Goal: Task Accomplishment & Management: Use online tool/utility

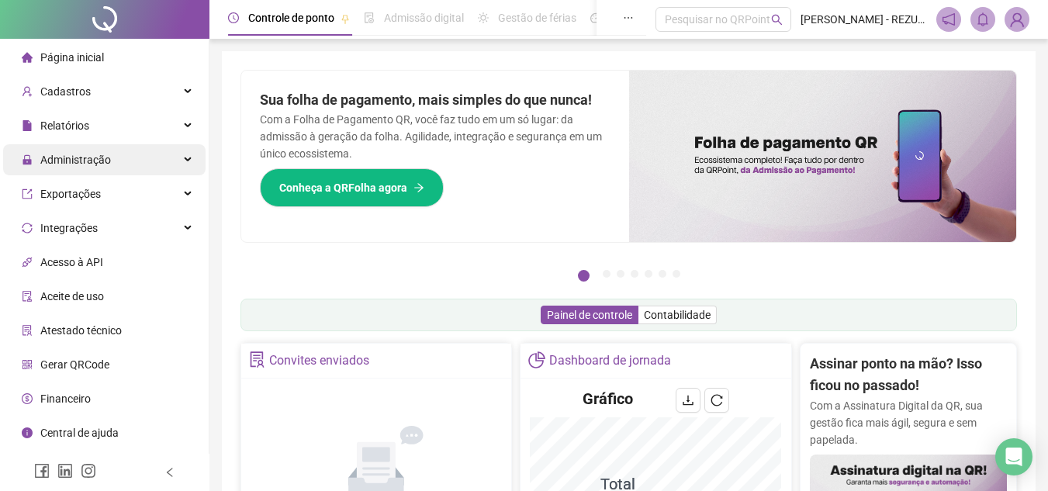
click at [129, 163] on div "Administração" at bounding box center [104, 159] width 202 height 31
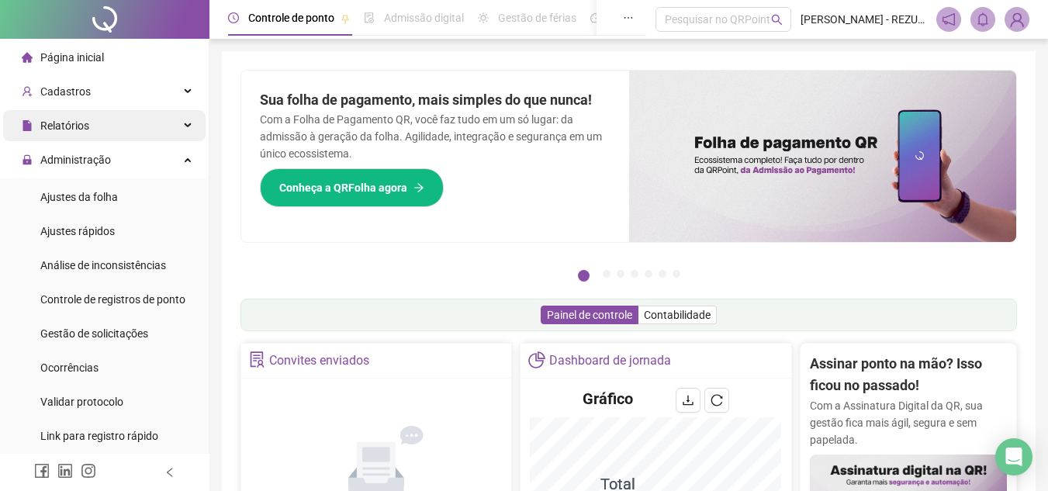
click at [148, 122] on div "Relatórios" at bounding box center [104, 125] width 202 height 31
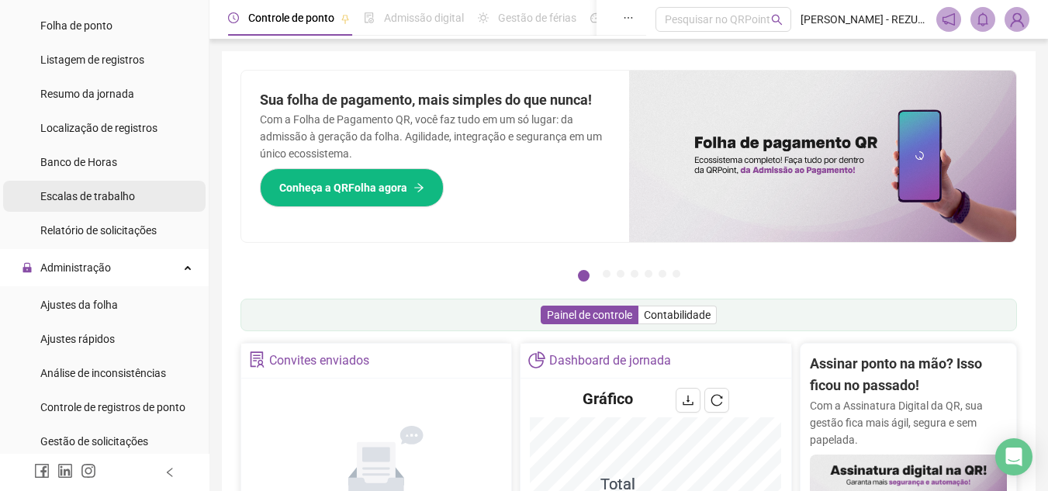
scroll to position [233, 0]
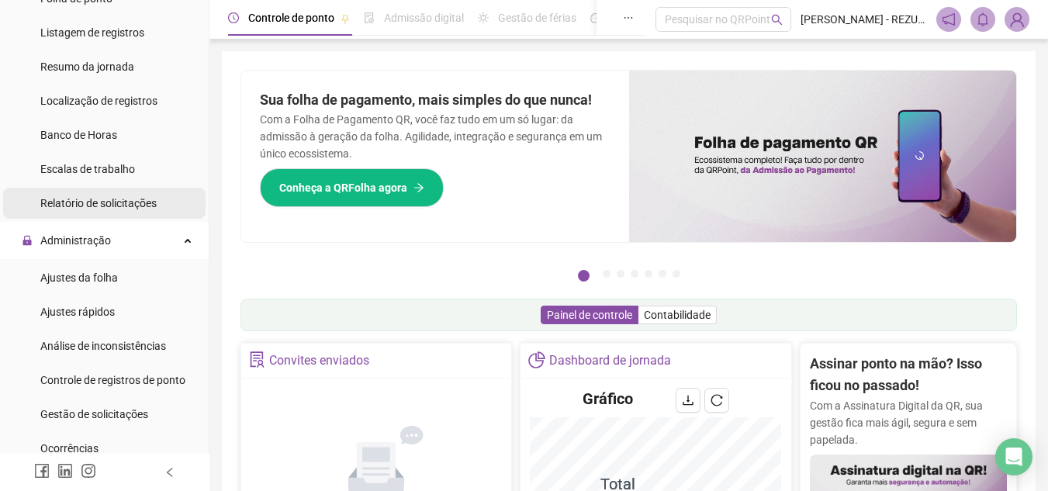
click at [123, 205] on span "Relatório de solicitações" at bounding box center [98, 203] width 116 height 12
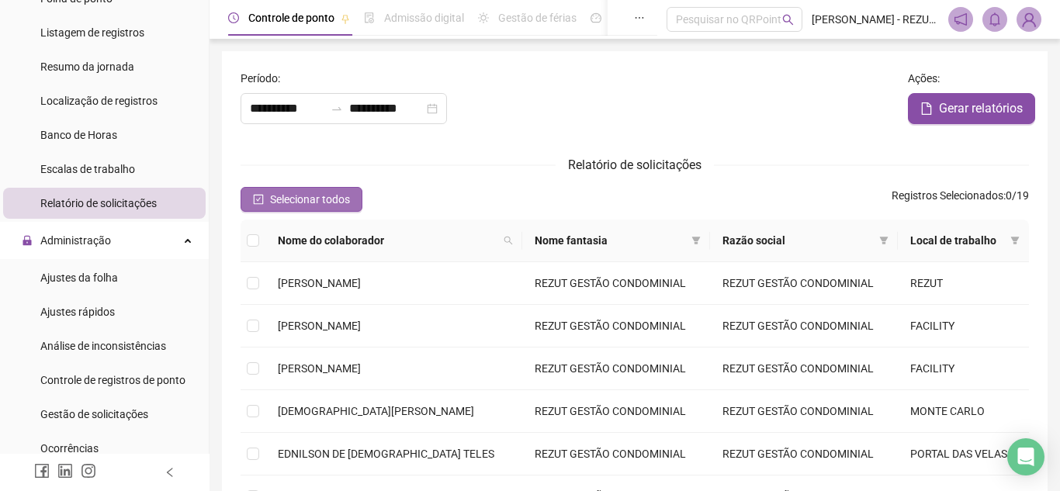
type input "**********"
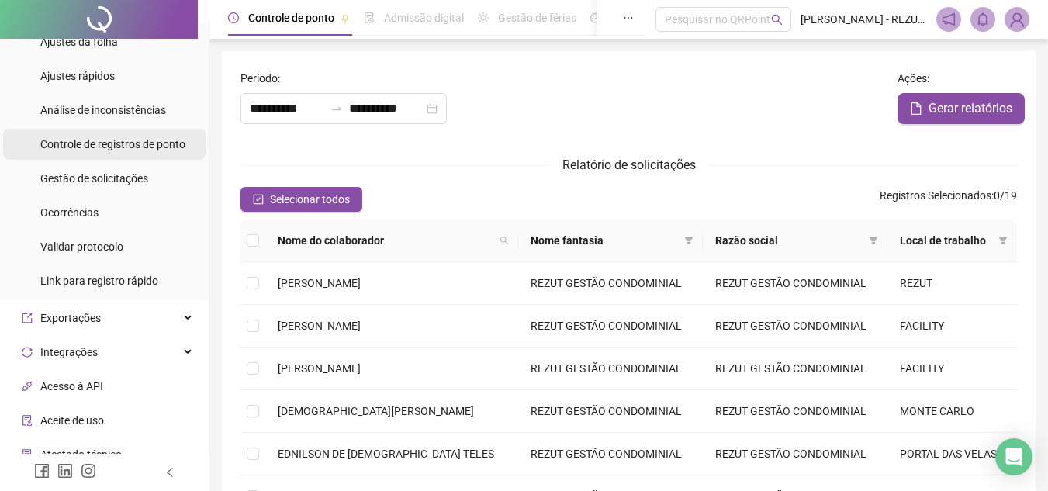
scroll to position [543, 0]
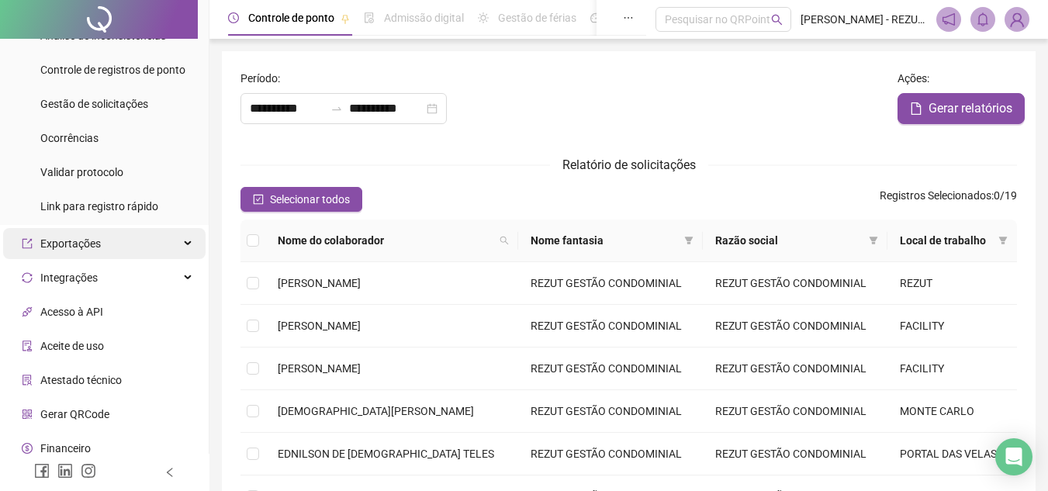
click at [144, 252] on div "Exportações" at bounding box center [104, 243] width 202 height 31
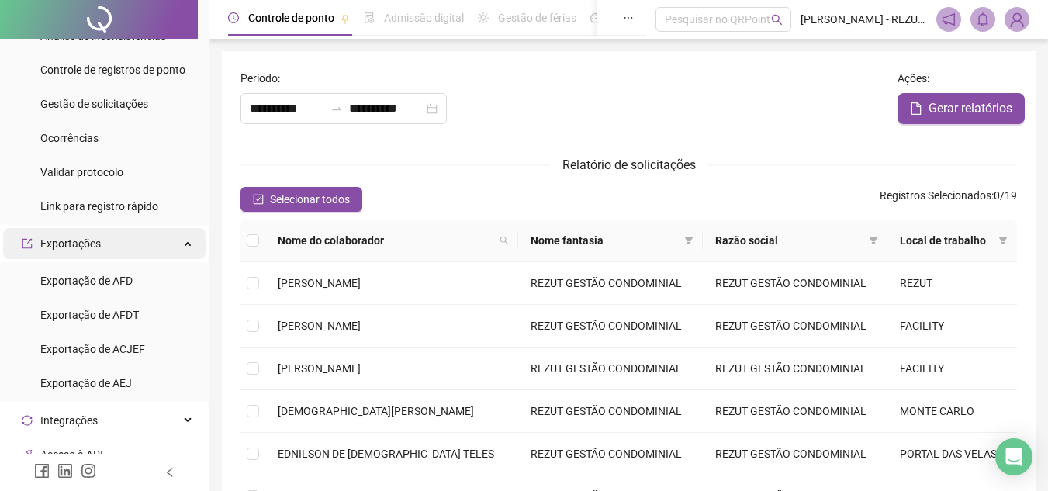
click at [143, 251] on div "Exportações" at bounding box center [104, 243] width 202 height 31
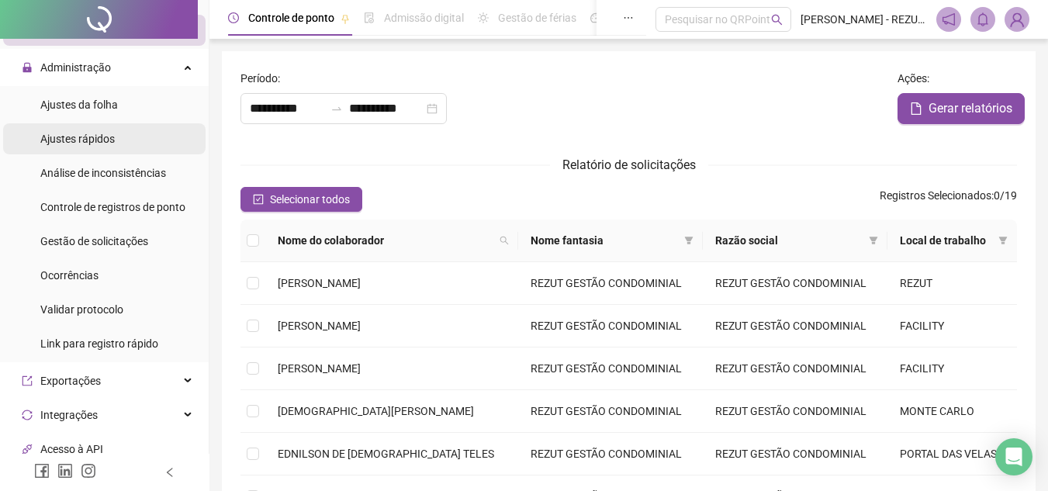
scroll to position [388, 0]
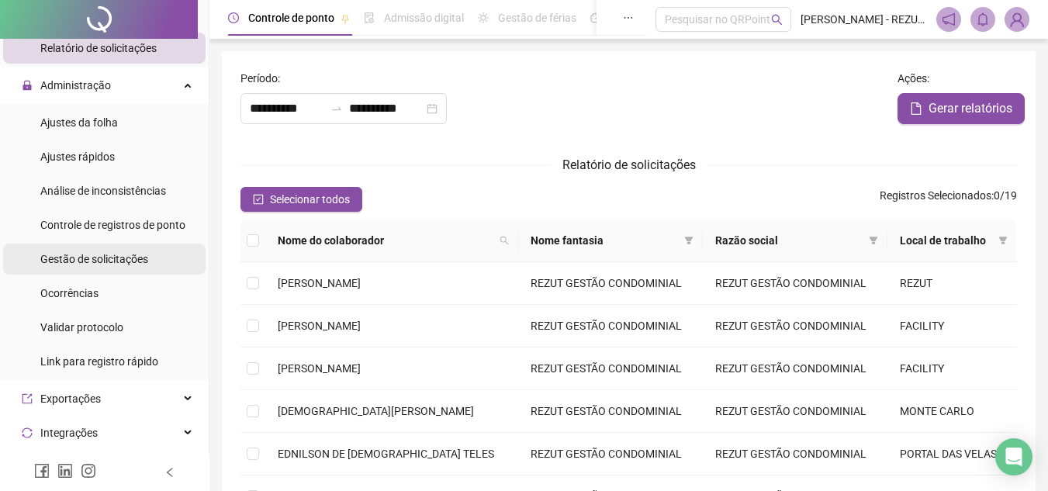
click at [140, 259] on span "Gestão de solicitações" at bounding box center [94, 259] width 108 height 12
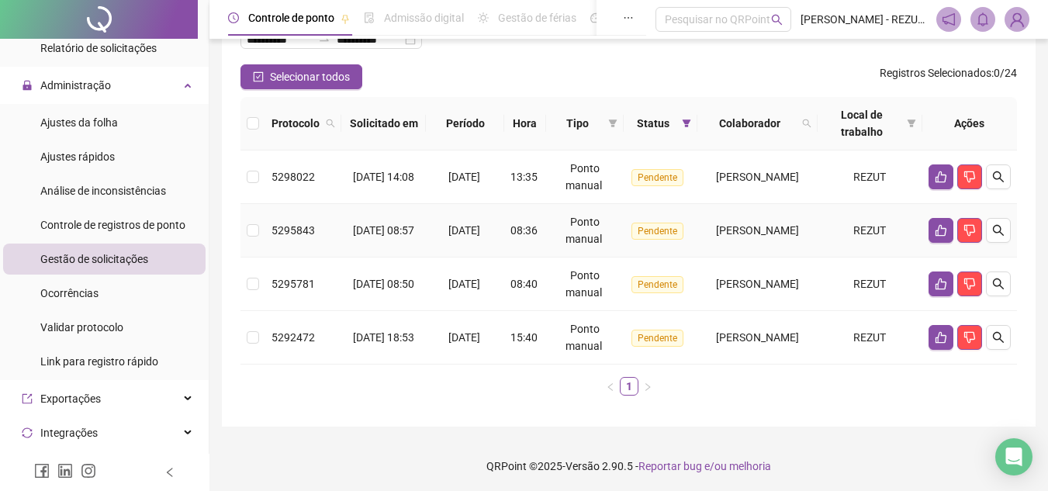
scroll to position [118, 0]
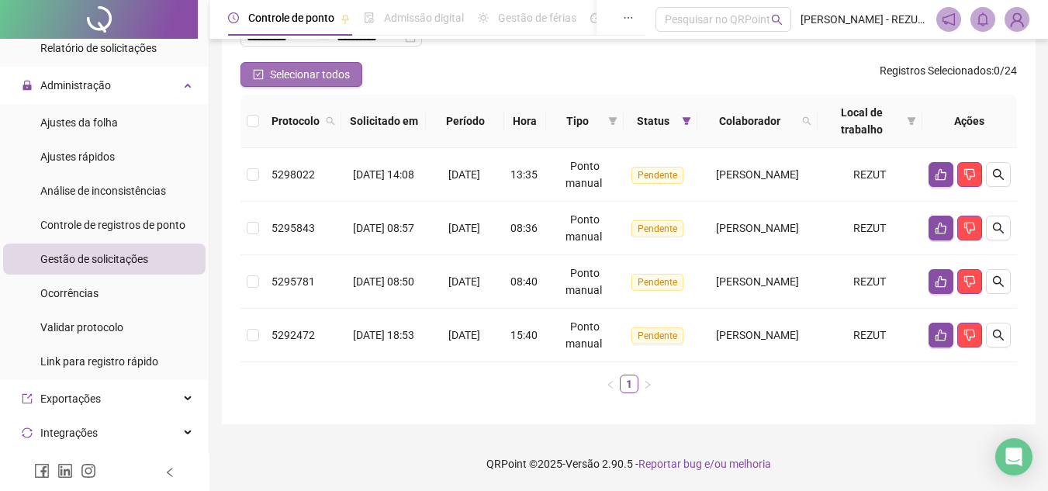
click at [320, 81] on span "Selecionar todos" at bounding box center [310, 74] width 80 height 17
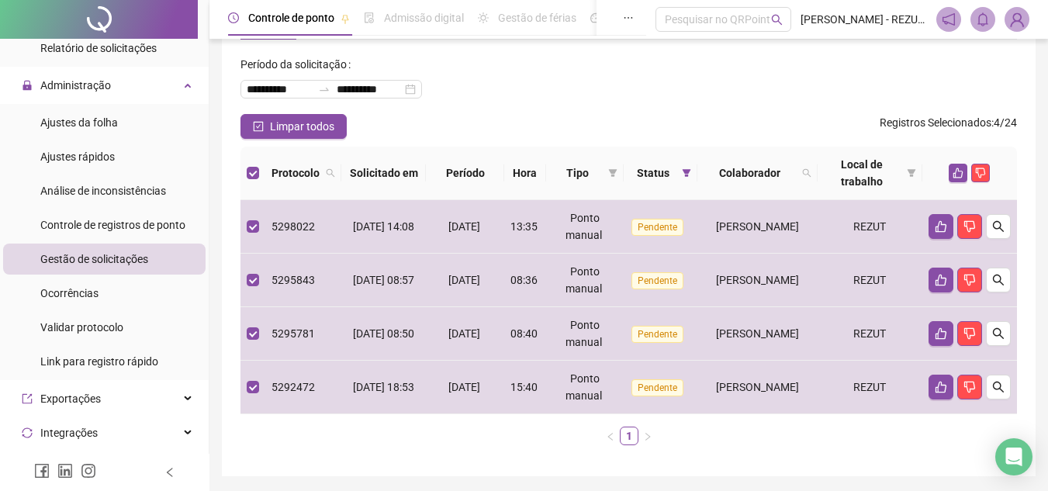
scroll to position [0, 0]
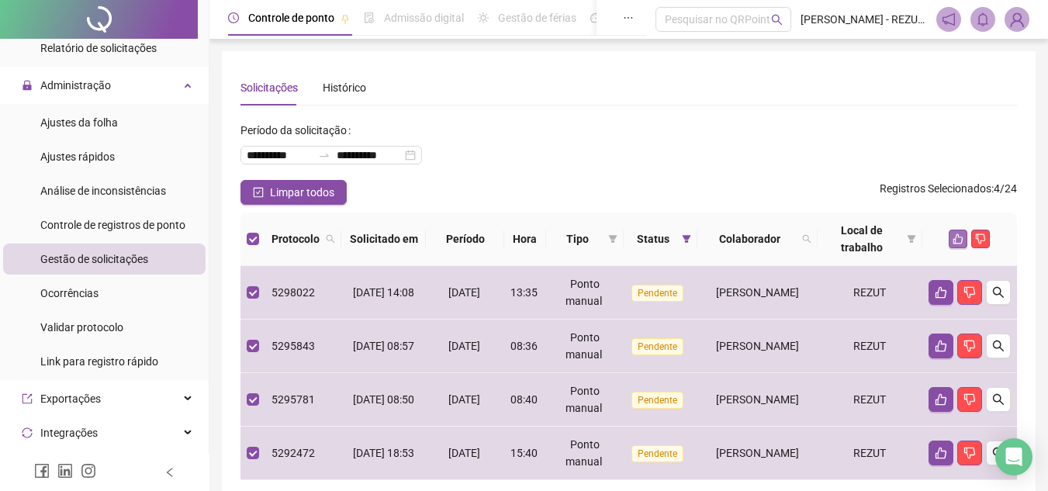
click at [962, 237] on icon "like" at bounding box center [957, 238] width 11 height 11
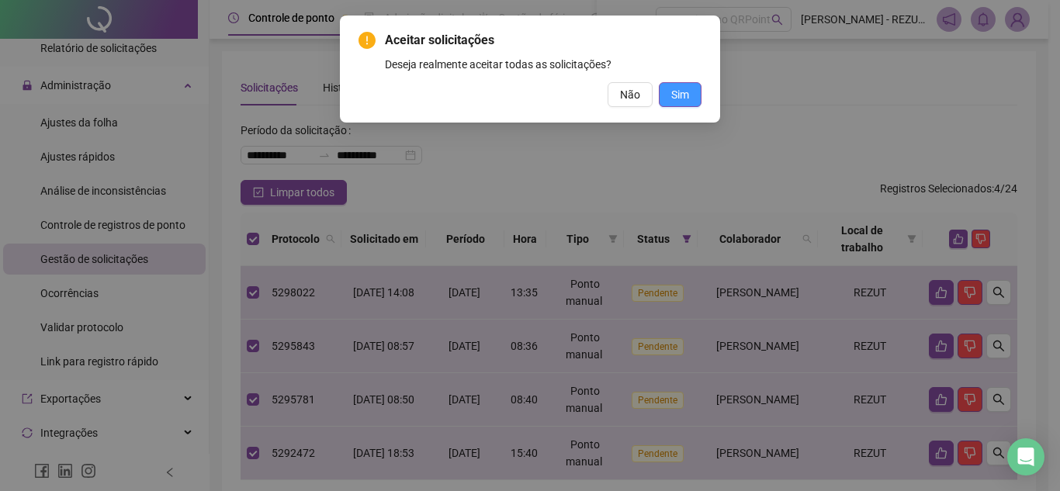
click at [680, 94] on span "Sim" at bounding box center [680, 94] width 18 height 17
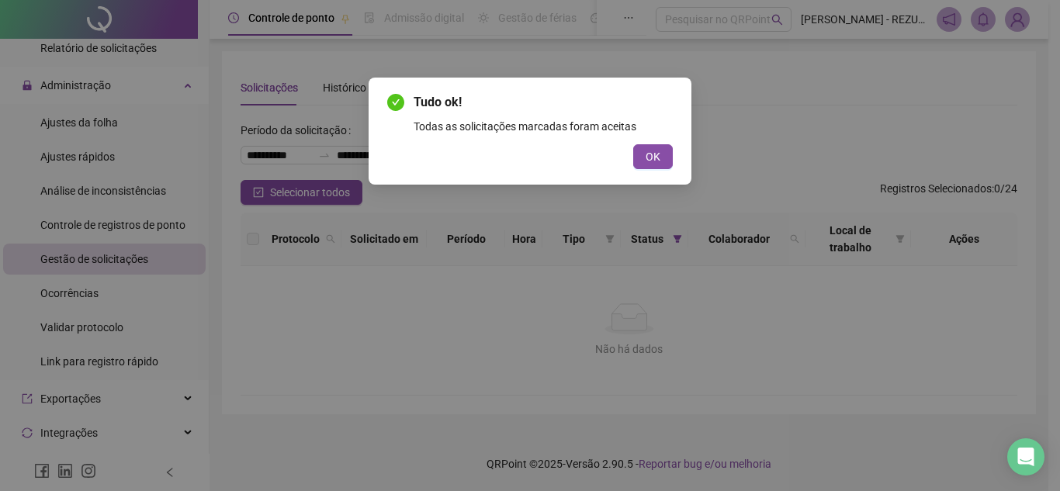
click at [660, 153] on button "OK" at bounding box center [653, 156] width 40 height 25
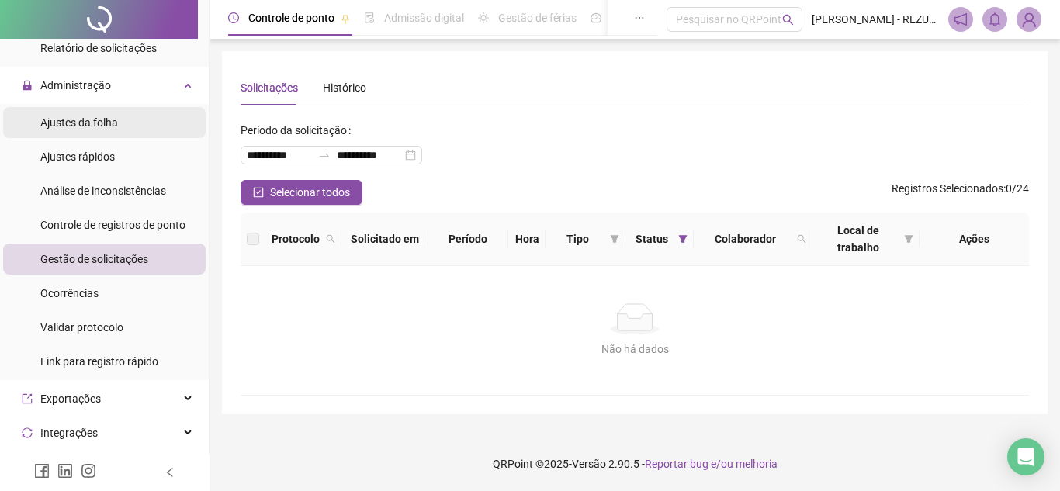
click at [101, 135] on div "Ajustes da folha" at bounding box center [79, 122] width 78 height 31
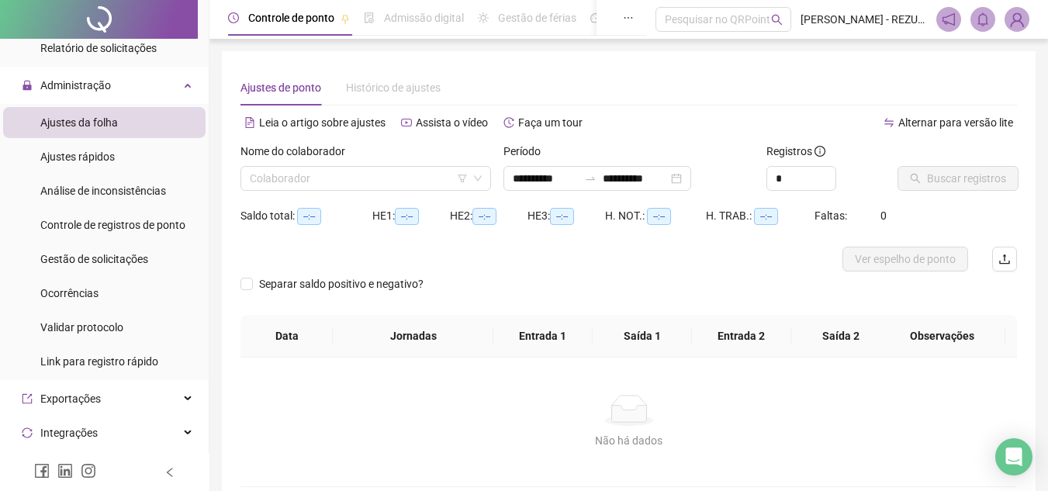
type input "**********"
click at [544, 173] on input "**********" at bounding box center [545, 178] width 65 height 17
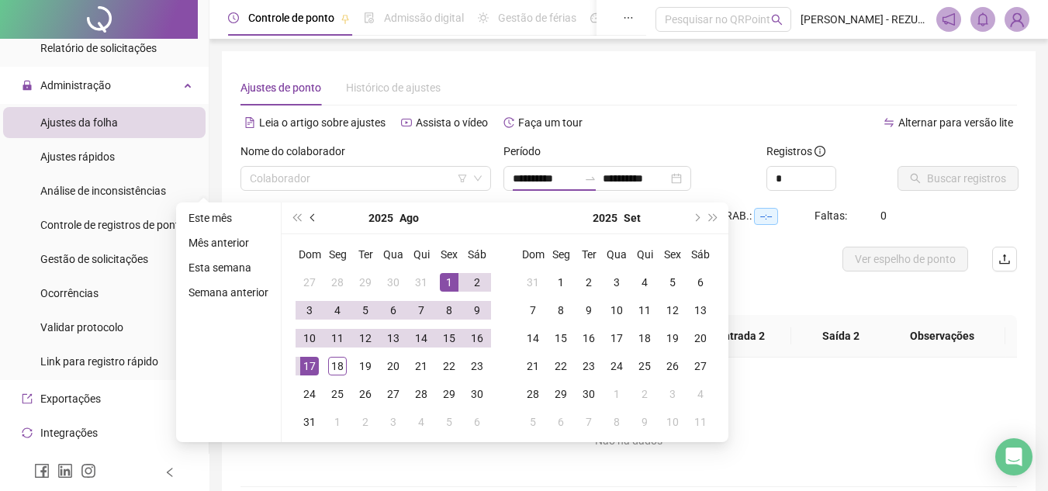
click at [319, 214] on button "prev-year" at bounding box center [313, 217] width 17 height 31
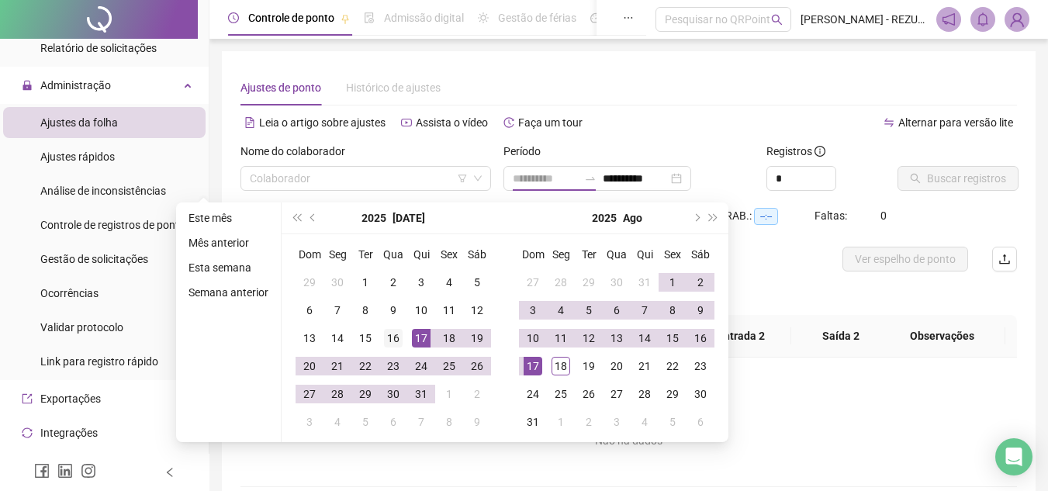
type input "**********"
click at [395, 344] on div "16" at bounding box center [393, 338] width 19 height 19
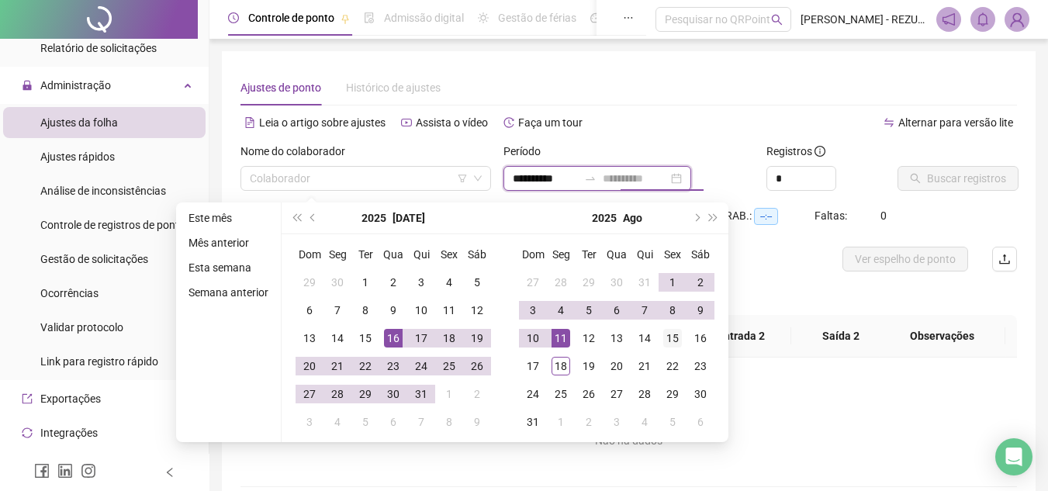
type input "**********"
drag, startPoint x: 679, startPoint y: 339, endPoint x: 651, endPoint y: 324, distance: 31.6
click at [677, 339] on div "15" at bounding box center [672, 338] width 19 height 19
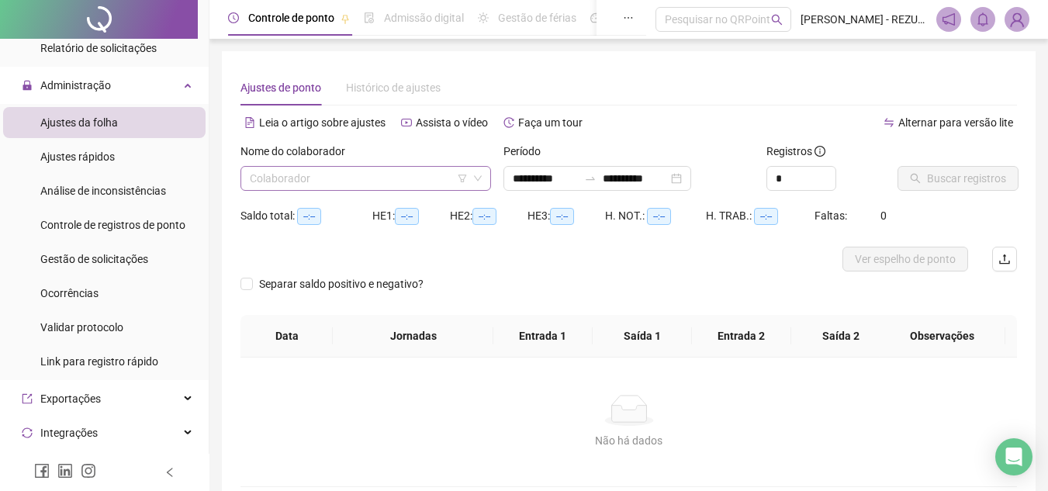
click at [379, 184] on input "search" at bounding box center [359, 178] width 218 height 23
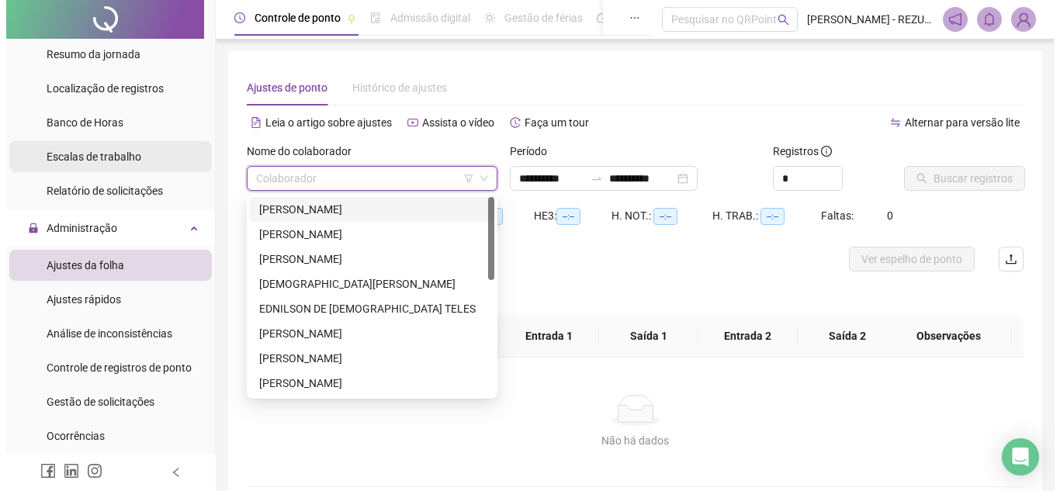
scroll to position [233, 0]
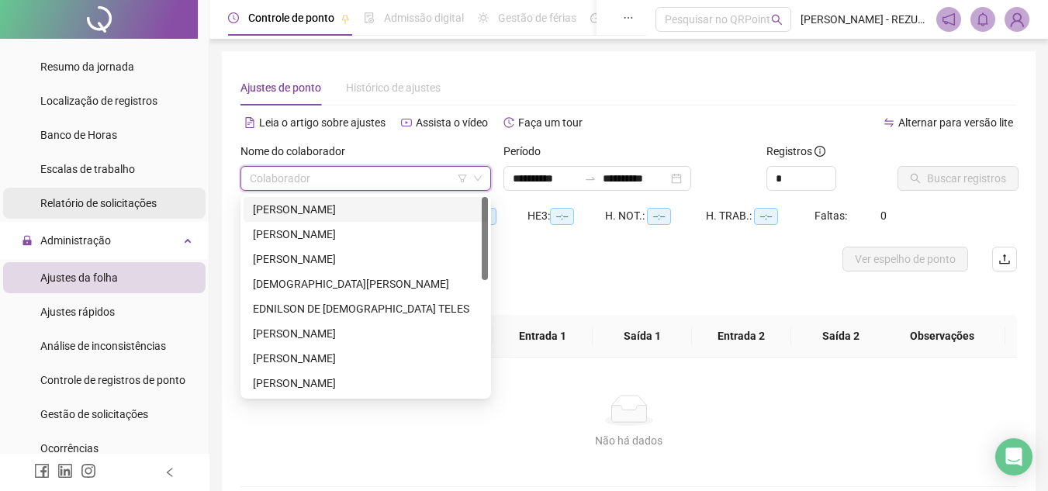
click at [119, 207] on span "Relatório de solicitações" at bounding box center [98, 203] width 116 height 12
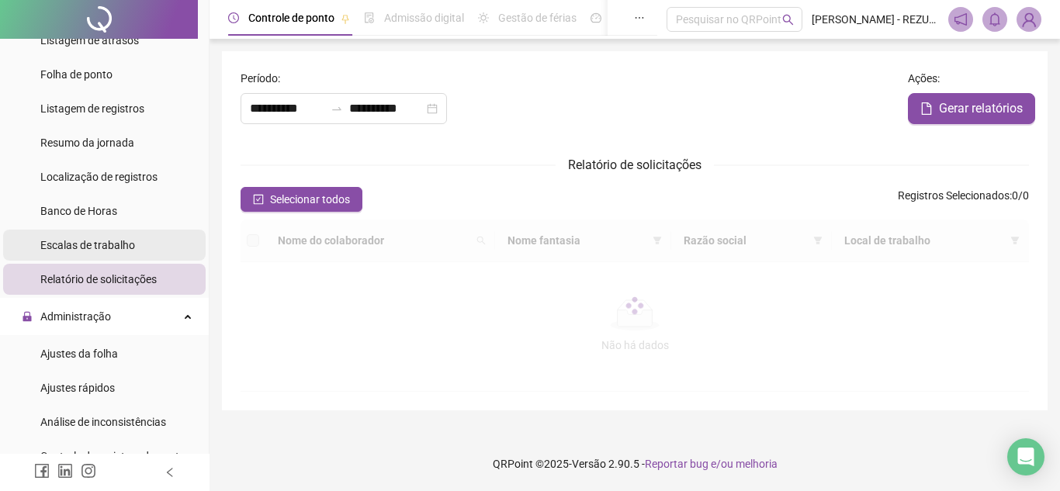
type input "**********"
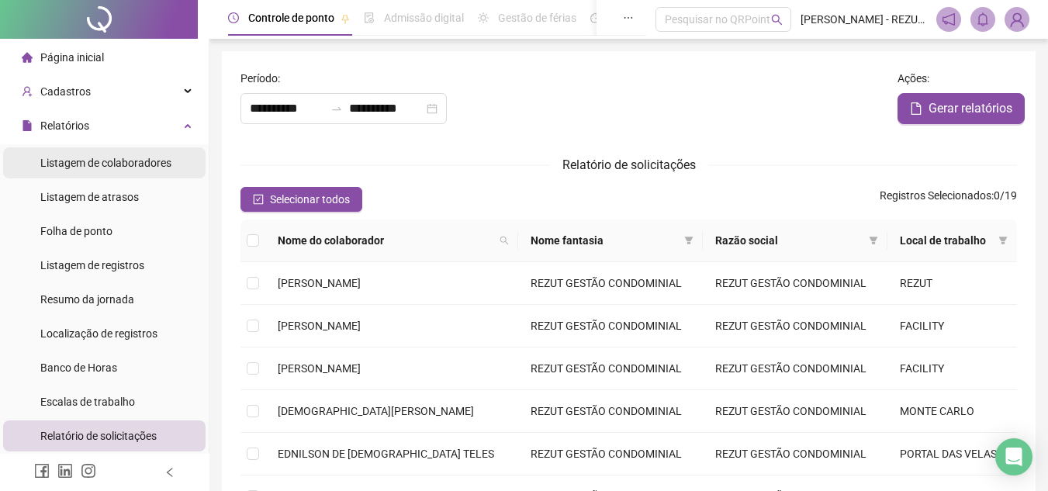
click at [81, 147] on div "Listagem de colaboradores" at bounding box center [105, 162] width 131 height 31
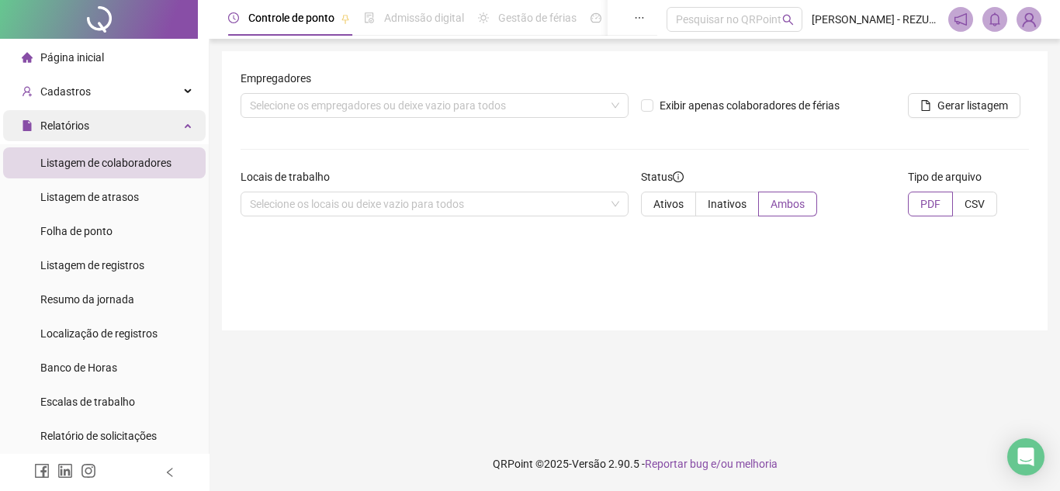
click at [142, 132] on div "Relatórios" at bounding box center [104, 125] width 202 height 31
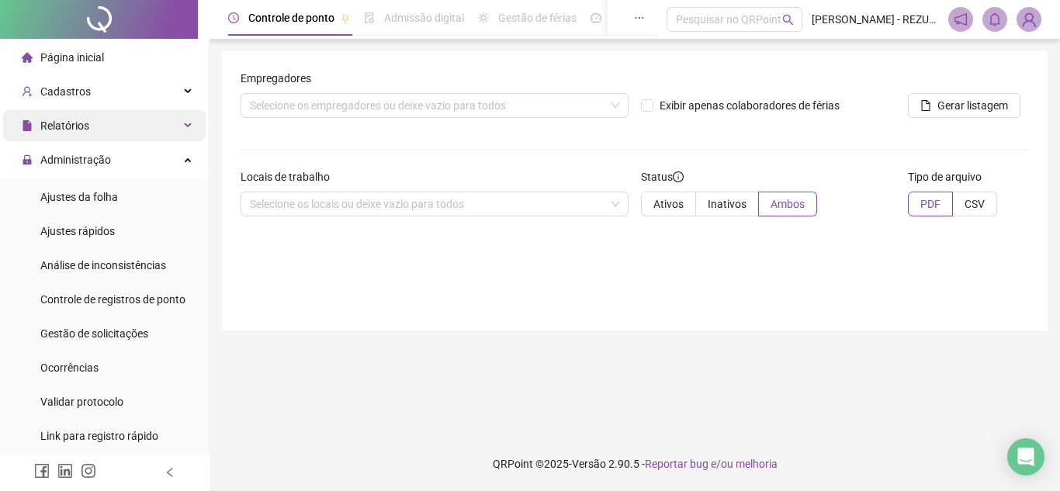
click at [142, 132] on div "Relatórios" at bounding box center [104, 125] width 202 height 31
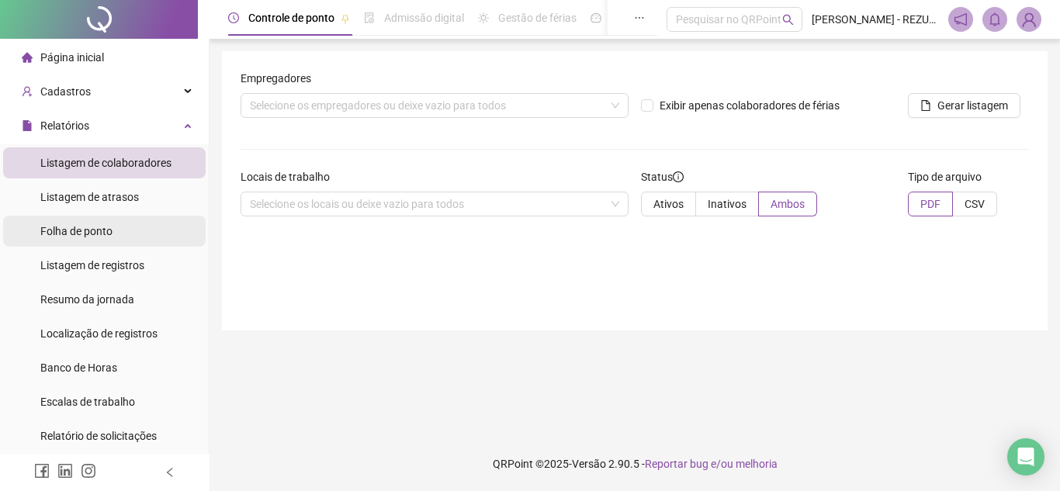
click at [82, 237] on span "Folha de ponto" at bounding box center [76, 231] width 72 height 12
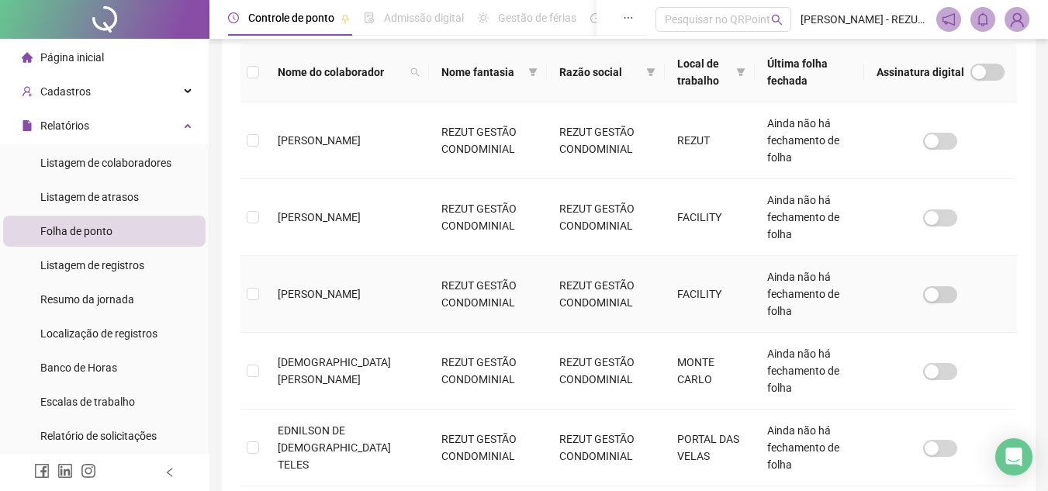
scroll to position [227, 0]
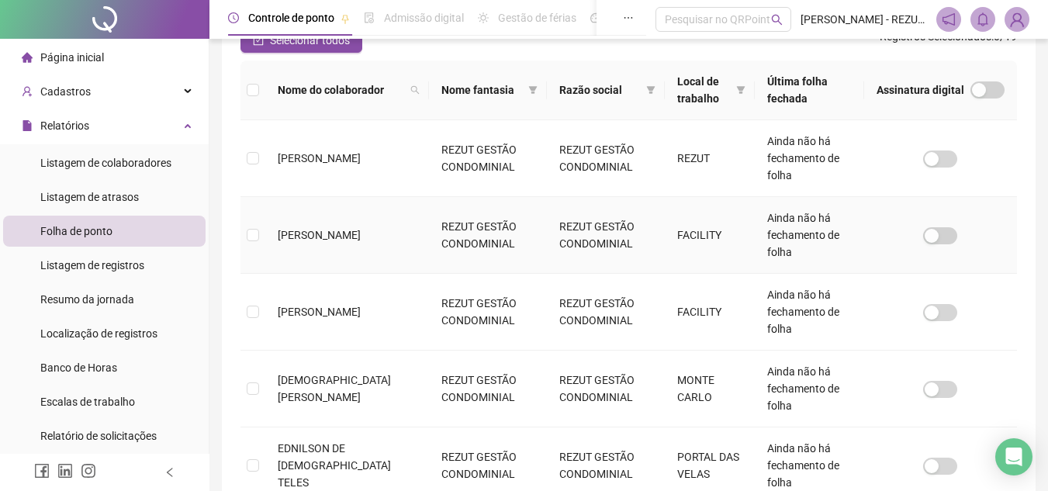
drag, startPoint x: 371, startPoint y: 238, endPoint x: 367, endPoint y: 253, distance: 15.2
click at [371, 237] on td "[PERSON_NAME]" at bounding box center [347, 235] width 164 height 77
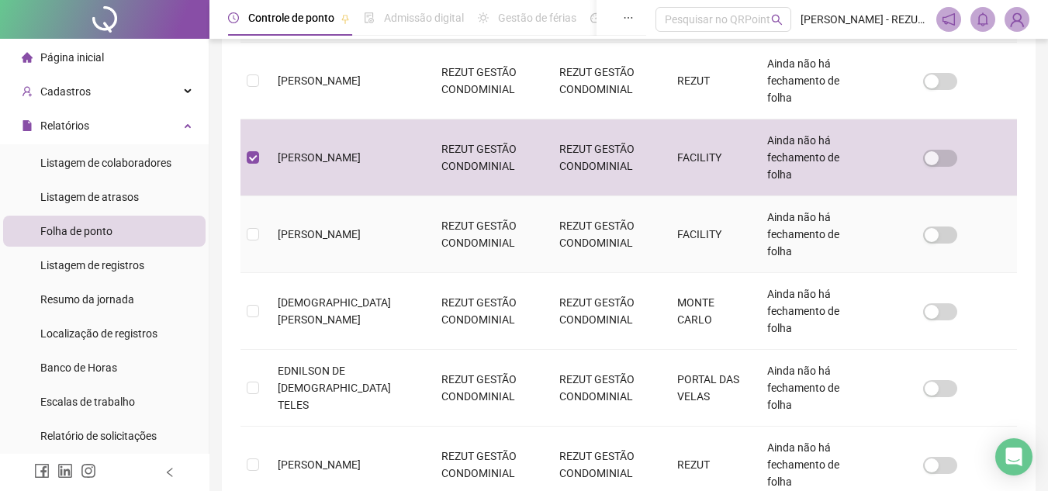
click at [325, 239] on td "[PERSON_NAME]" at bounding box center [347, 234] width 164 height 77
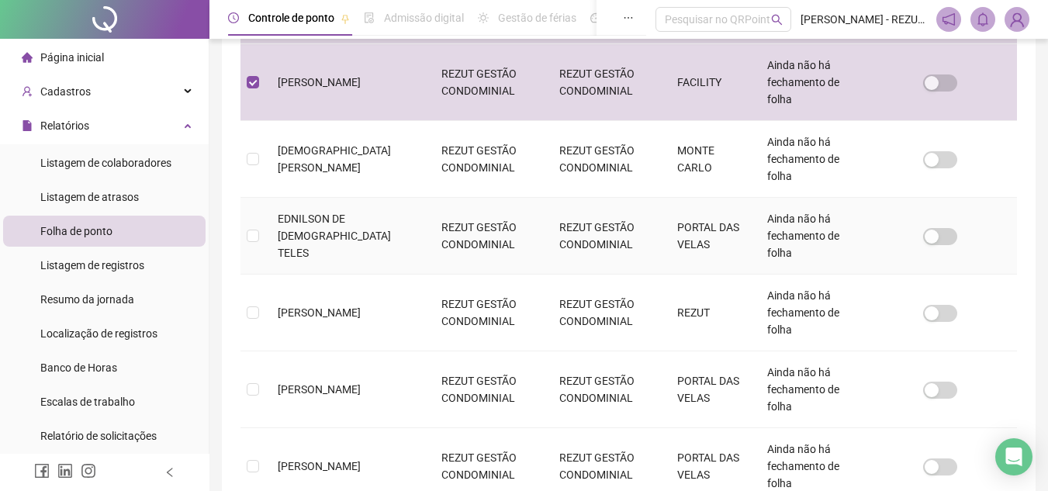
scroll to position [460, 0]
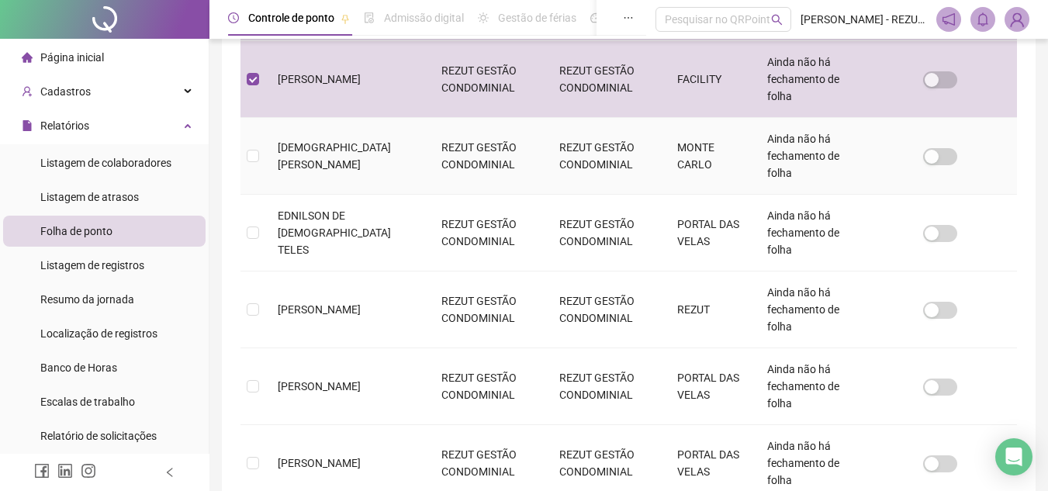
click at [338, 168] on td "[DEMOGRAPHIC_DATA][PERSON_NAME]" at bounding box center [347, 156] width 164 height 77
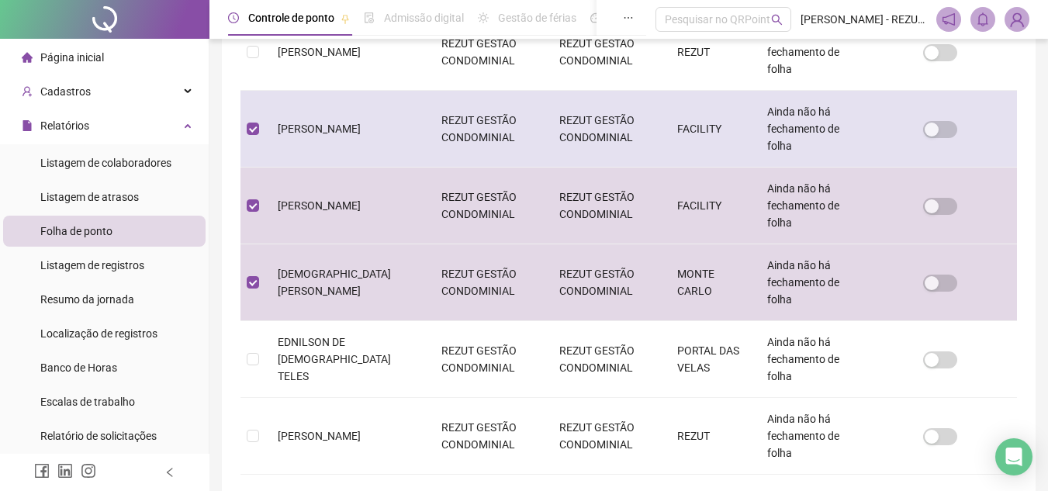
scroll to position [538, 0]
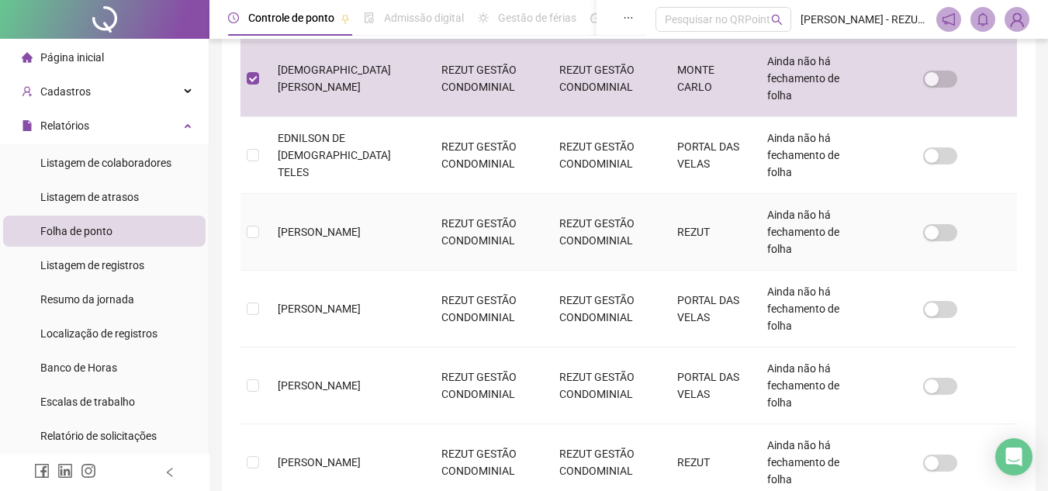
click at [358, 226] on span "[PERSON_NAME]" at bounding box center [319, 232] width 83 height 12
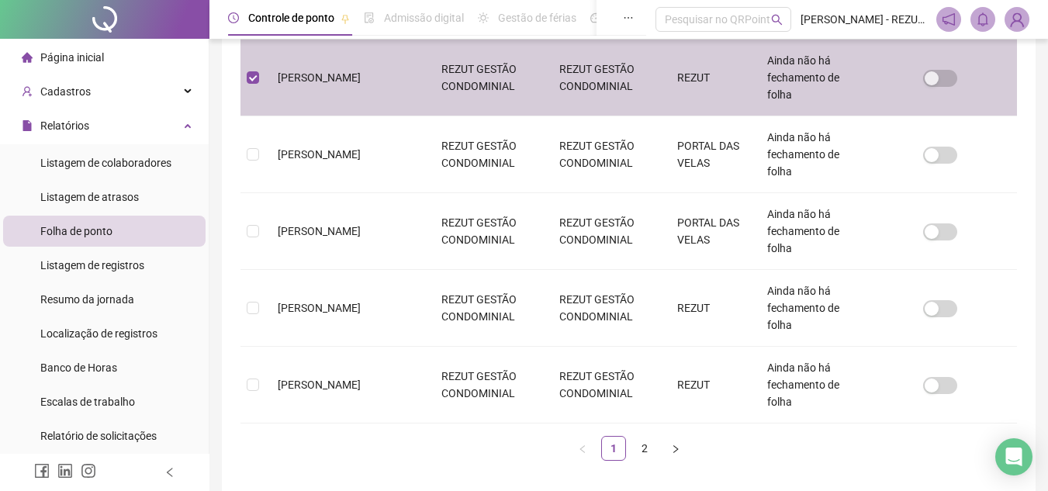
scroll to position [693, 0]
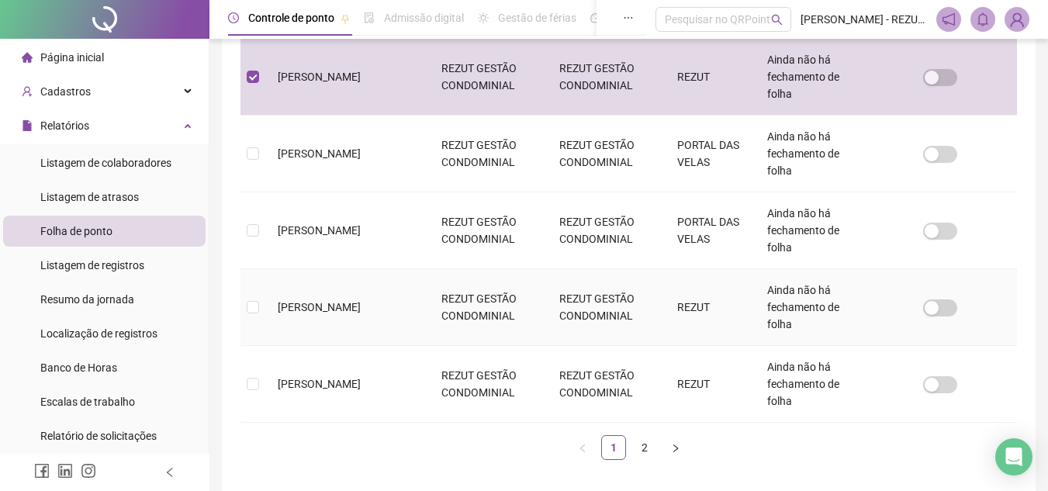
drag, startPoint x: 348, startPoint y: 299, endPoint x: 337, endPoint y: 343, distance: 44.8
click at [348, 301] on span "[PERSON_NAME]" at bounding box center [319, 307] width 83 height 12
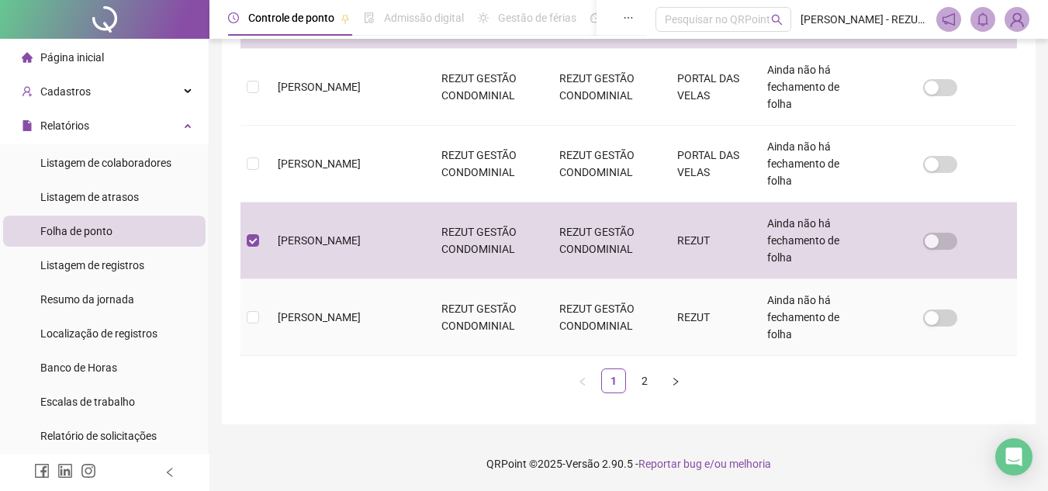
click at [342, 316] on span "[PERSON_NAME]" at bounding box center [319, 317] width 83 height 12
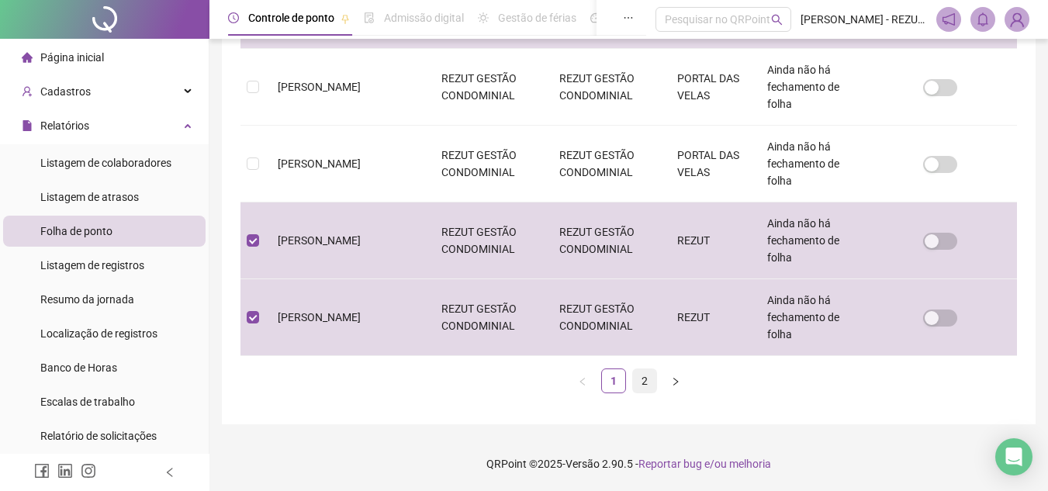
click at [634, 385] on link "2" at bounding box center [644, 380] width 23 height 23
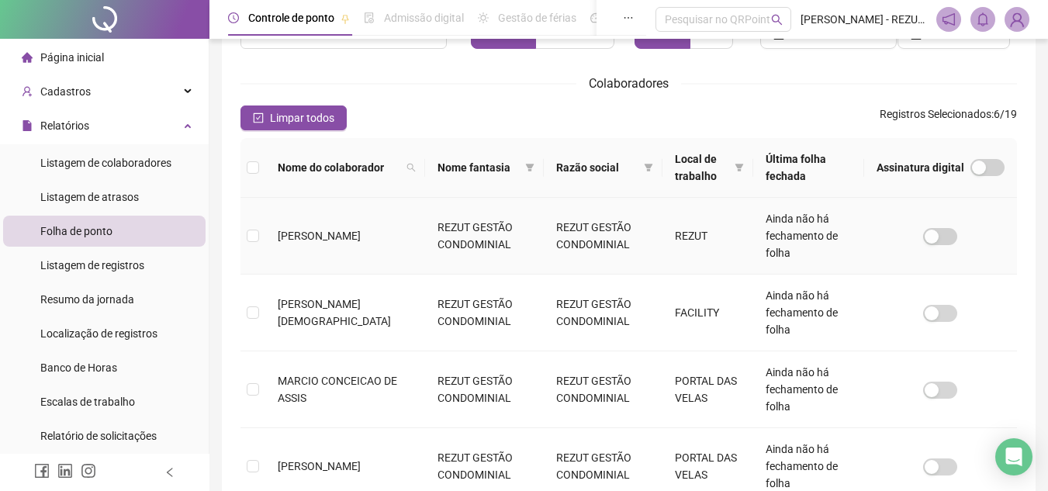
click at [449, 230] on td "REZUT GESTÃO CONDOMINIAL" at bounding box center [484, 236] width 119 height 77
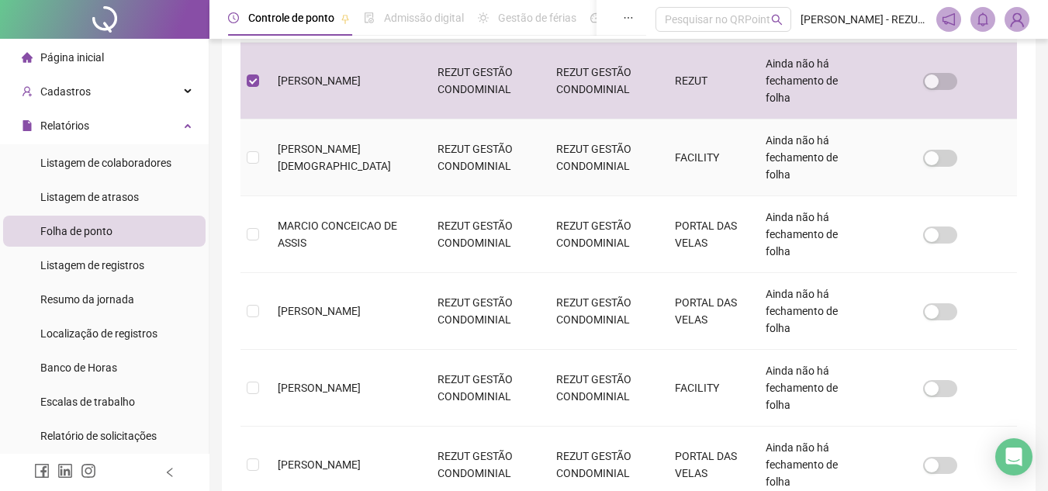
click at [451, 176] on td "REZUT GESTÃO CONDOMINIAL" at bounding box center [484, 157] width 119 height 77
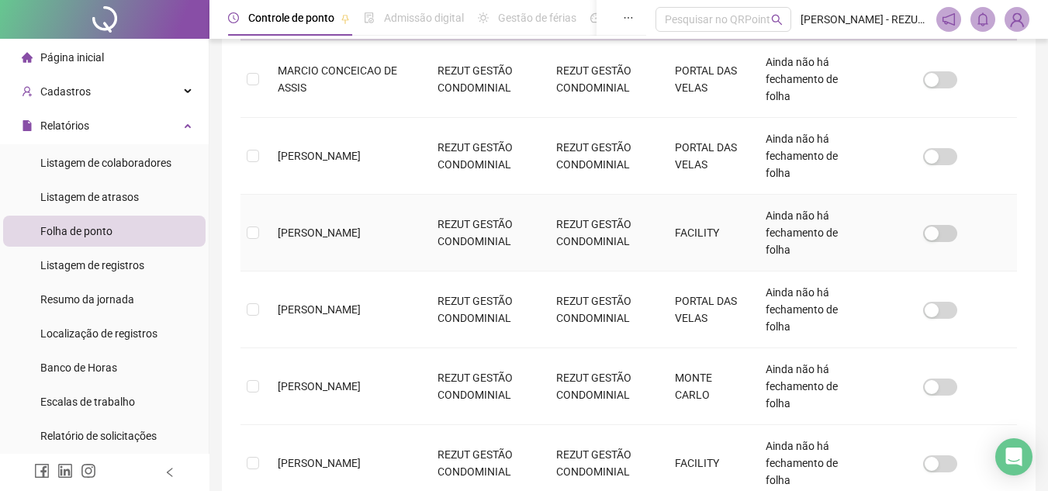
click at [484, 234] on td "REZUT GESTÃO CONDOMINIAL" at bounding box center [484, 233] width 119 height 77
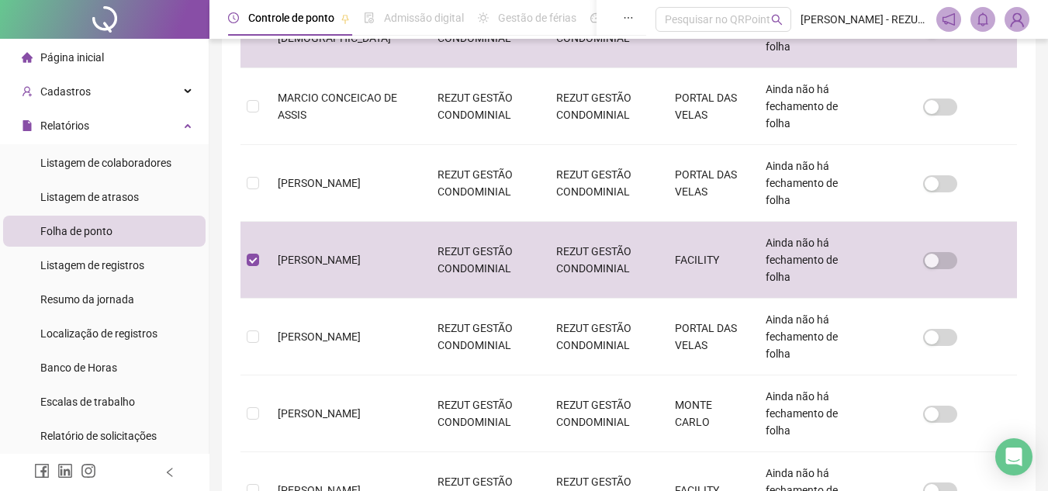
scroll to position [538, 0]
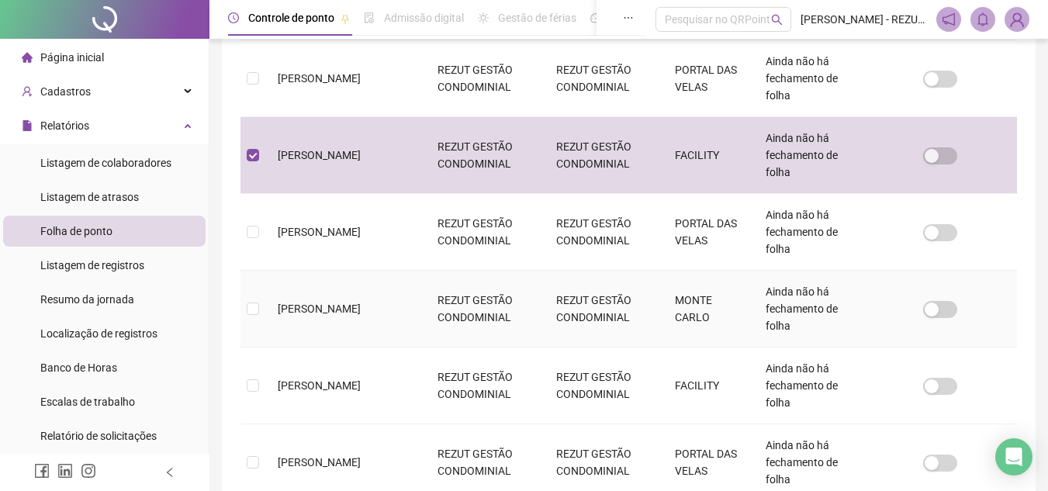
click at [547, 300] on td "REZUT GESTÃO CONDOMINIAL" at bounding box center [603, 309] width 119 height 77
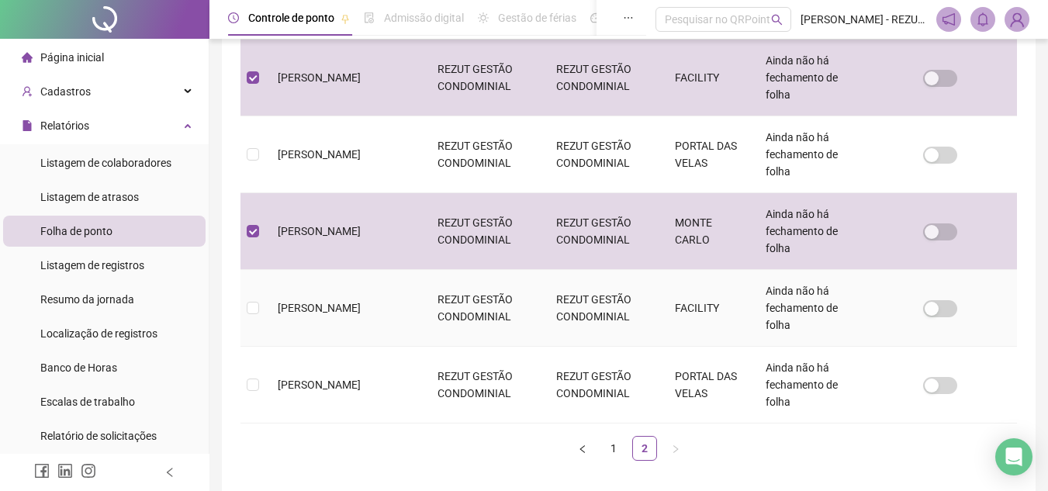
click at [580, 314] on td "REZUT GESTÃO CONDOMINIAL" at bounding box center [603, 308] width 119 height 77
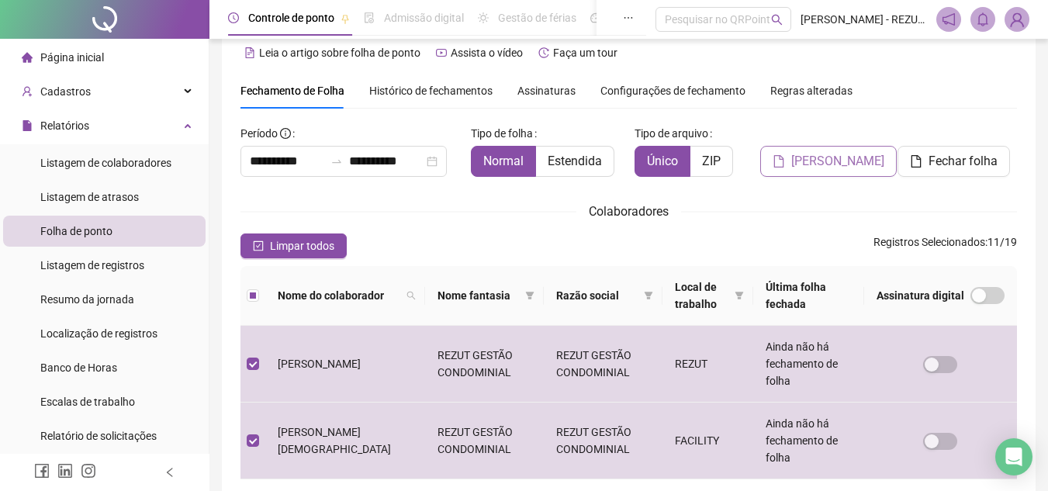
scroll to position [0, 0]
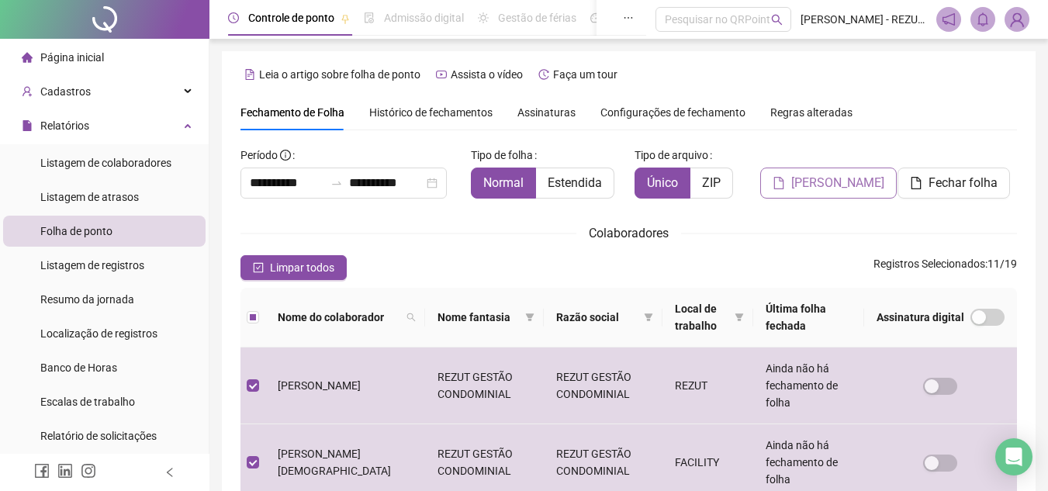
click at [858, 180] on span "[PERSON_NAME]" at bounding box center [837, 183] width 93 height 19
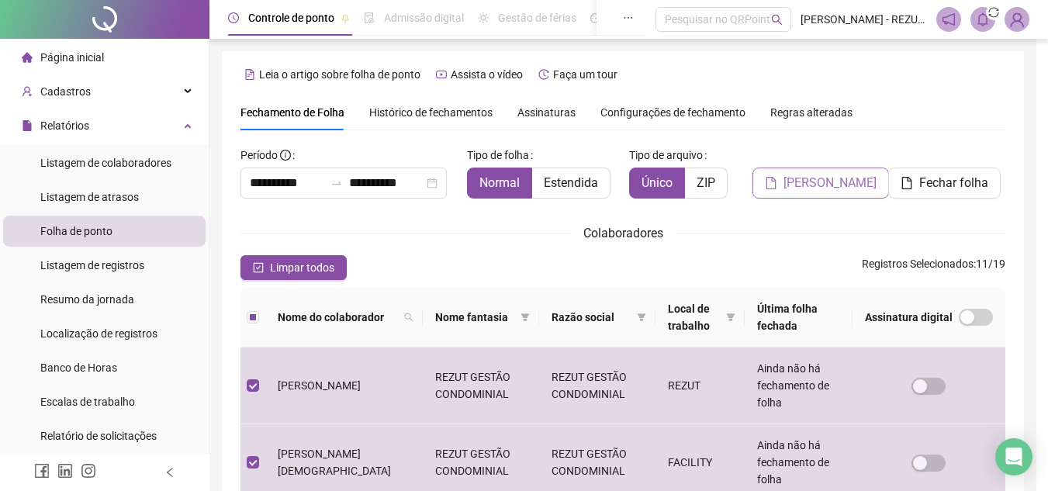
scroll to position [72, 0]
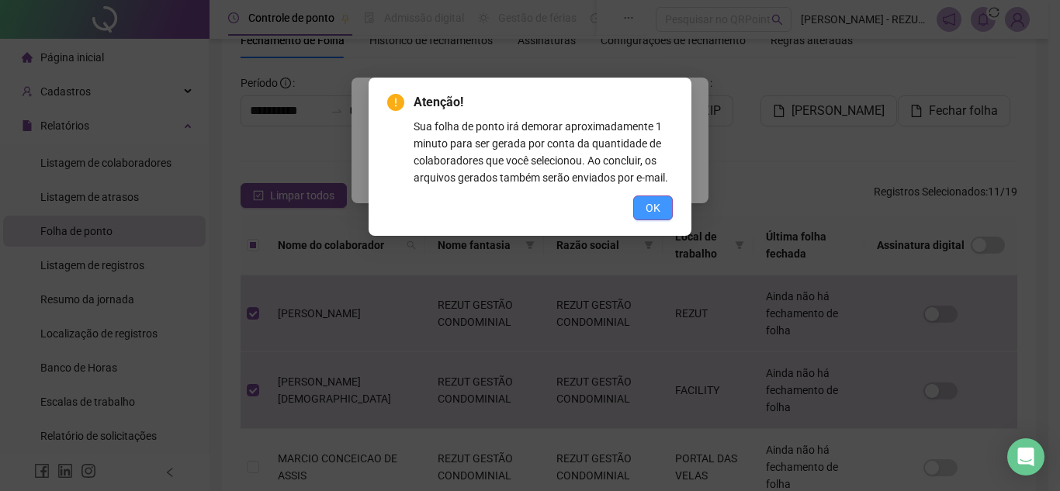
click at [655, 203] on span "OK" at bounding box center [652, 207] width 15 height 17
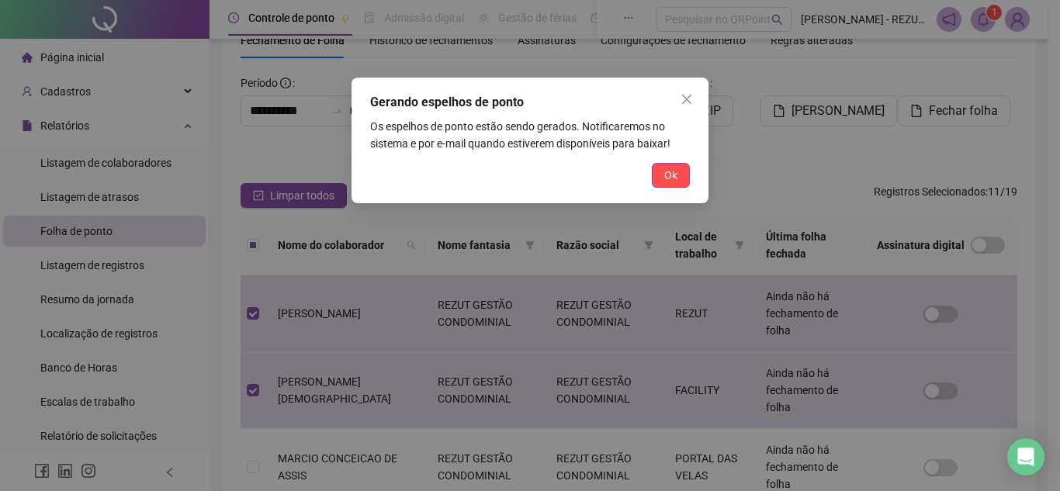
click at [668, 177] on span "Ok" at bounding box center [670, 175] width 13 height 17
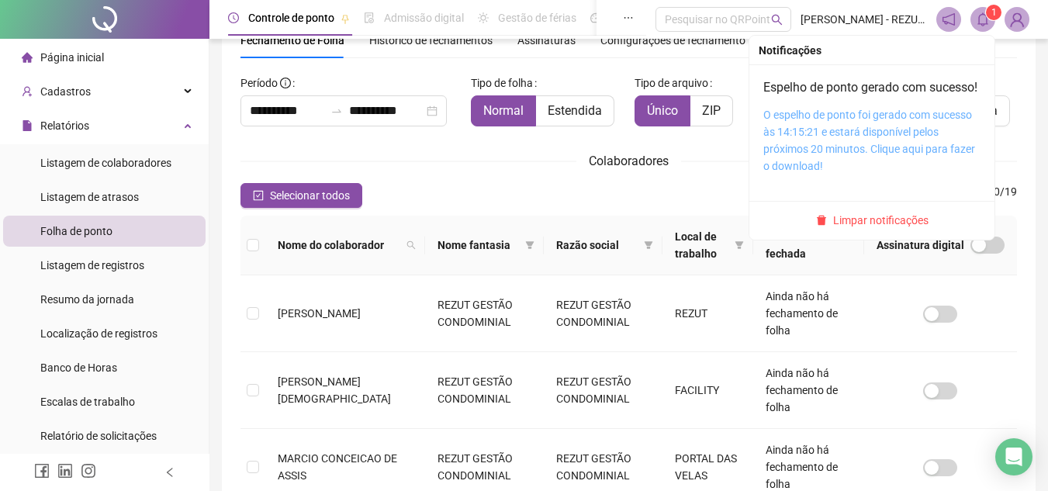
click at [911, 138] on link "O espelho de ponto foi gerado com sucesso às 14:15:21 e estará disponível pelos…" at bounding box center [869, 141] width 212 height 64
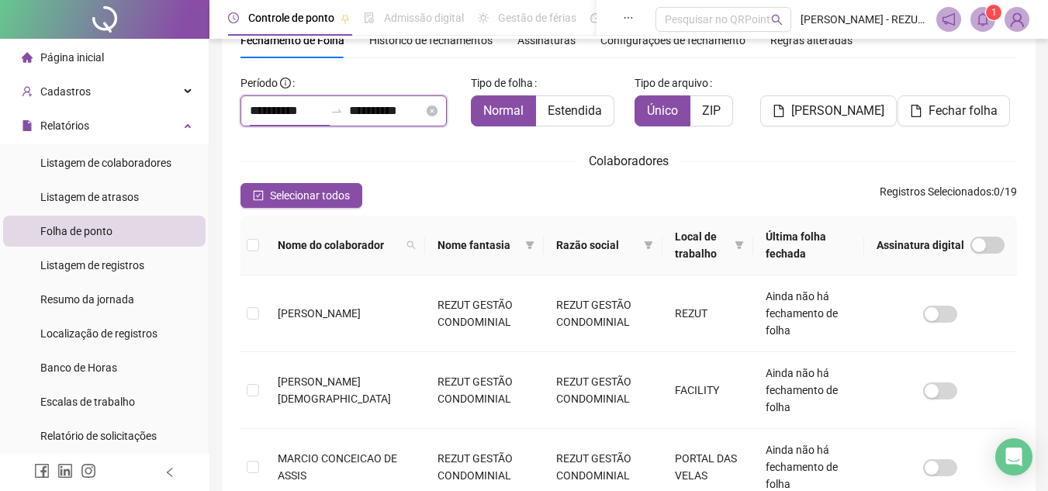
click at [291, 116] on input "**********" at bounding box center [287, 111] width 74 height 19
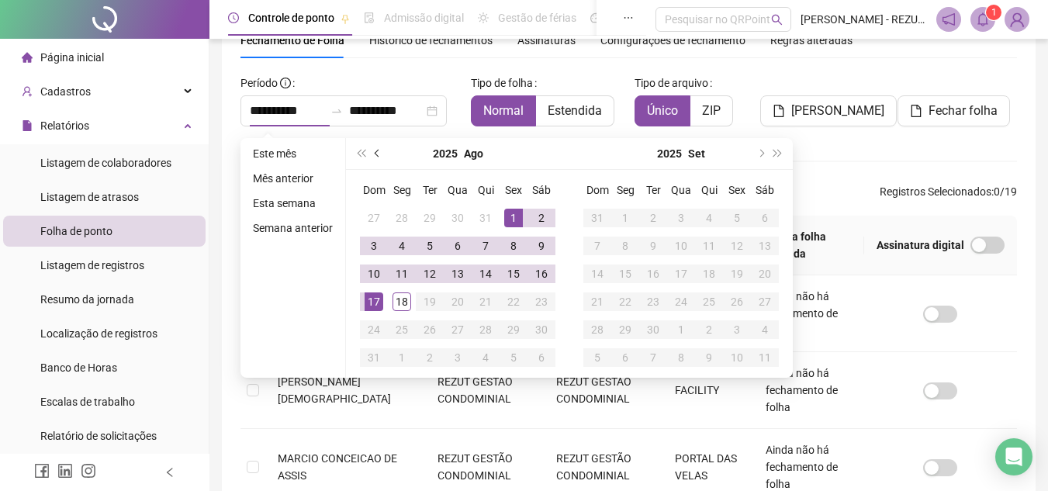
click at [376, 157] on button "prev-year" at bounding box center [377, 153] width 17 height 31
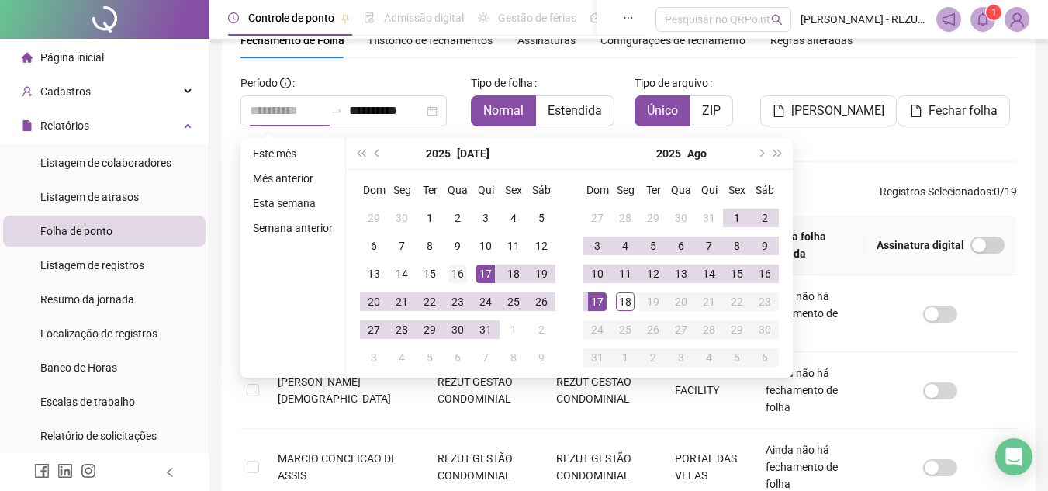
type input "**********"
click at [462, 273] on div "16" at bounding box center [457, 273] width 19 height 19
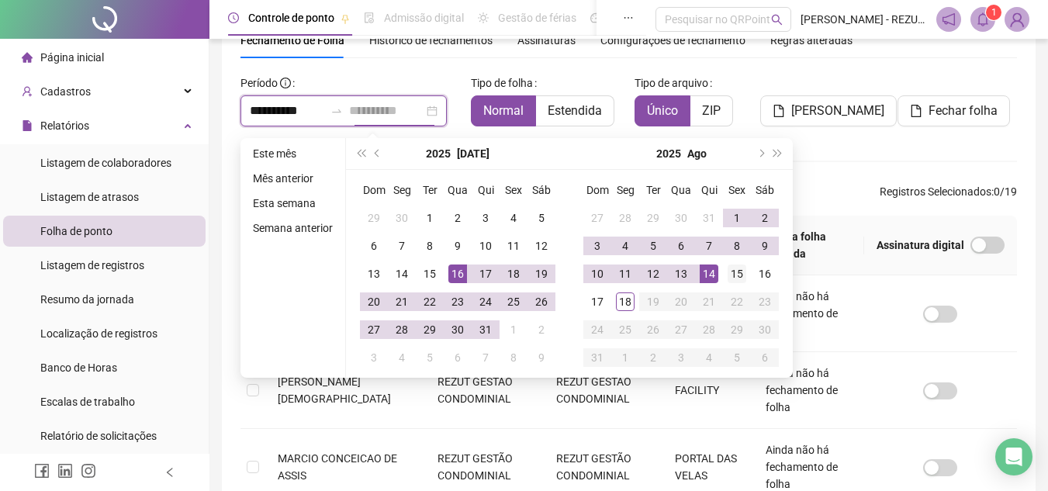
type input "**********"
click at [728, 277] on div "15" at bounding box center [737, 273] width 19 height 19
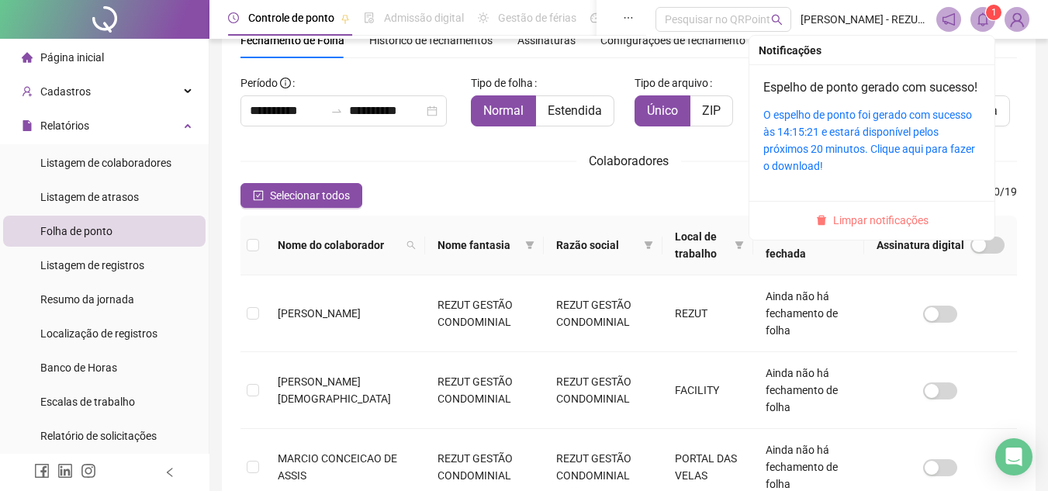
click at [894, 229] on span "Limpar notificações" at bounding box center [880, 220] width 95 height 17
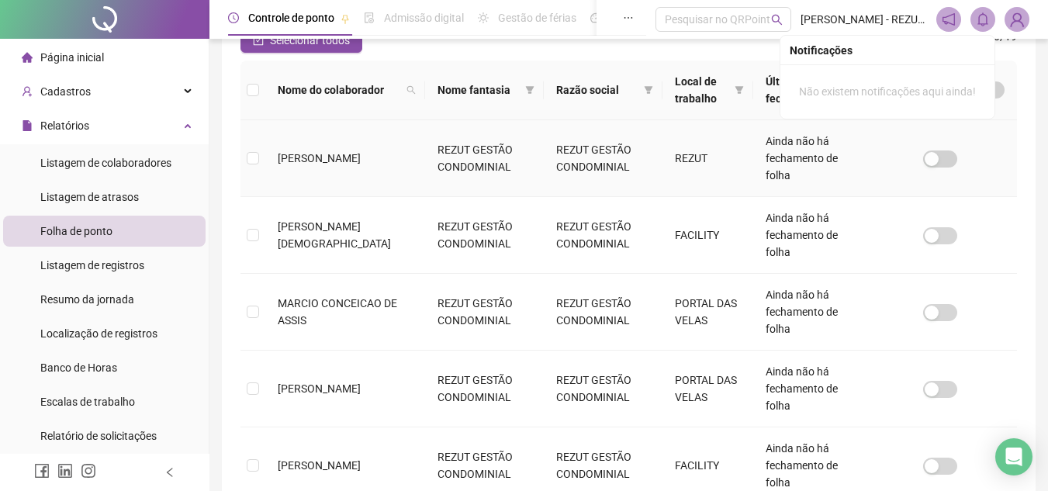
click at [492, 161] on td "REZUT GESTÃO CONDOMINIAL" at bounding box center [484, 158] width 119 height 77
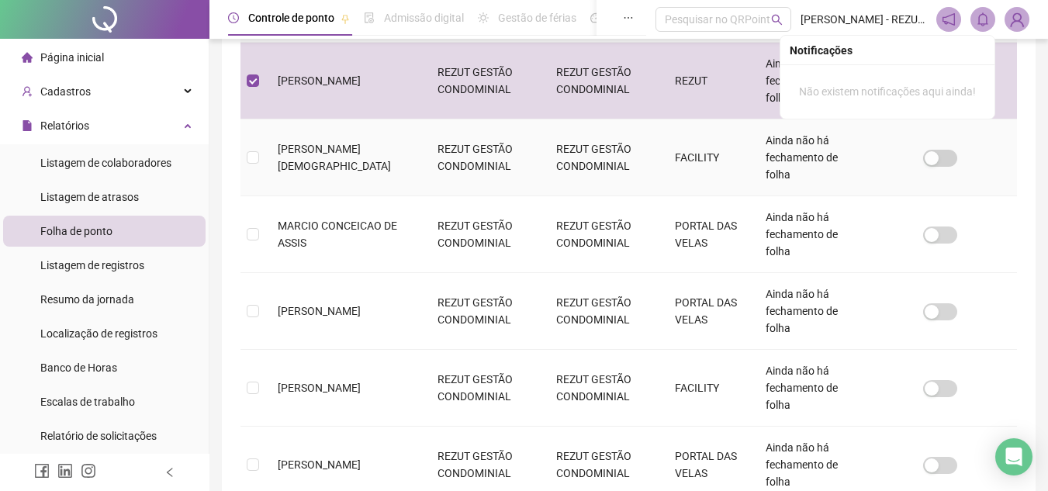
click at [557, 157] on td "REZUT GESTÃO CONDOMINIAL" at bounding box center [603, 157] width 119 height 77
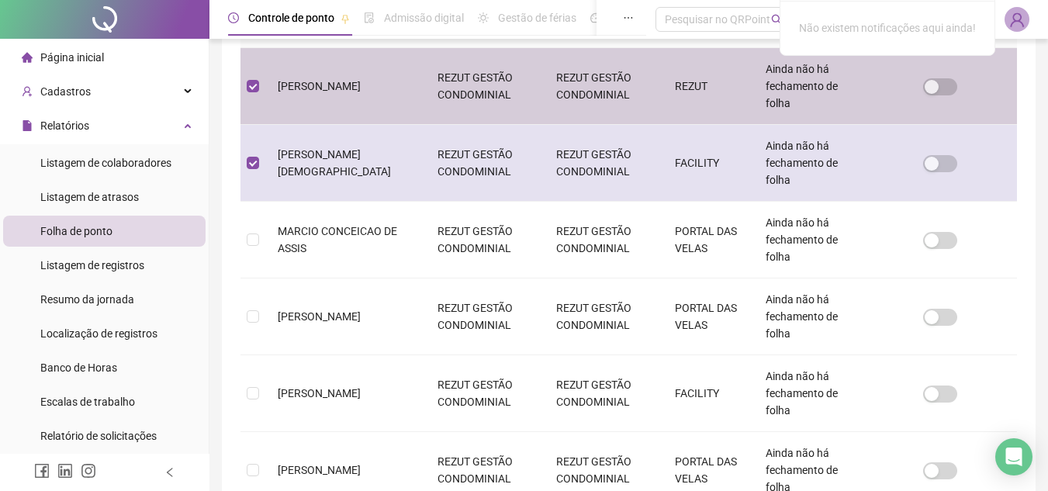
scroll to position [305, 0]
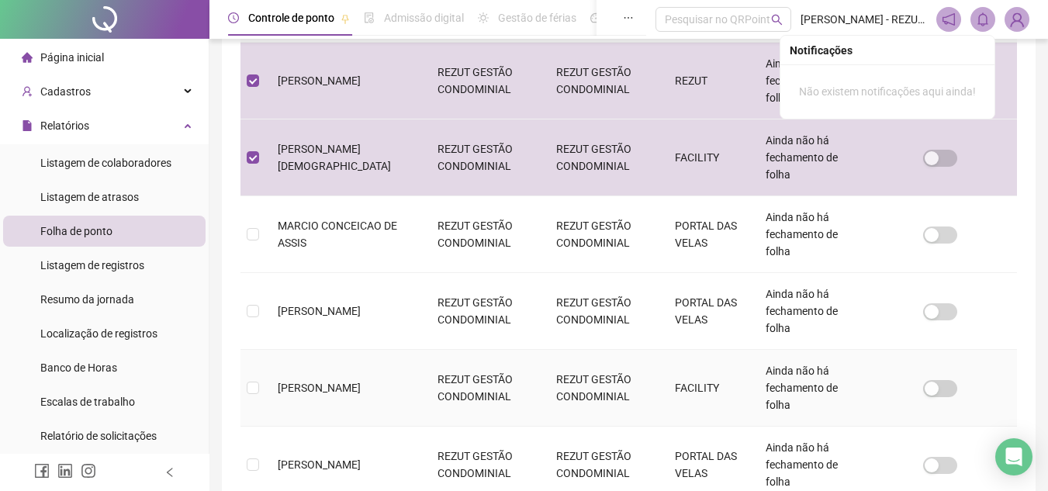
drag, startPoint x: 679, startPoint y: 379, endPoint x: 678, endPoint y: 361, distance: 17.9
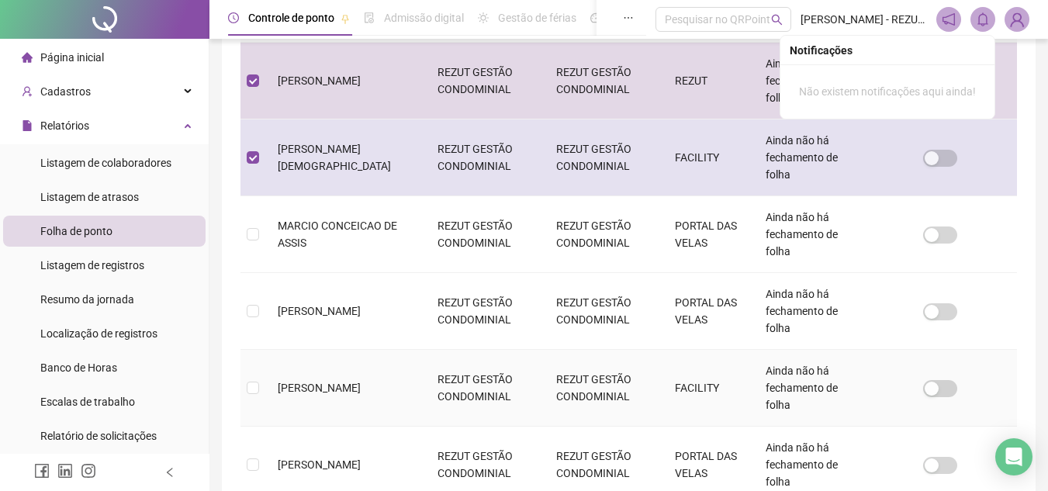
click at [679, 380] on td "FACILITY" at bounding box center [707, 388] width 91 height 77
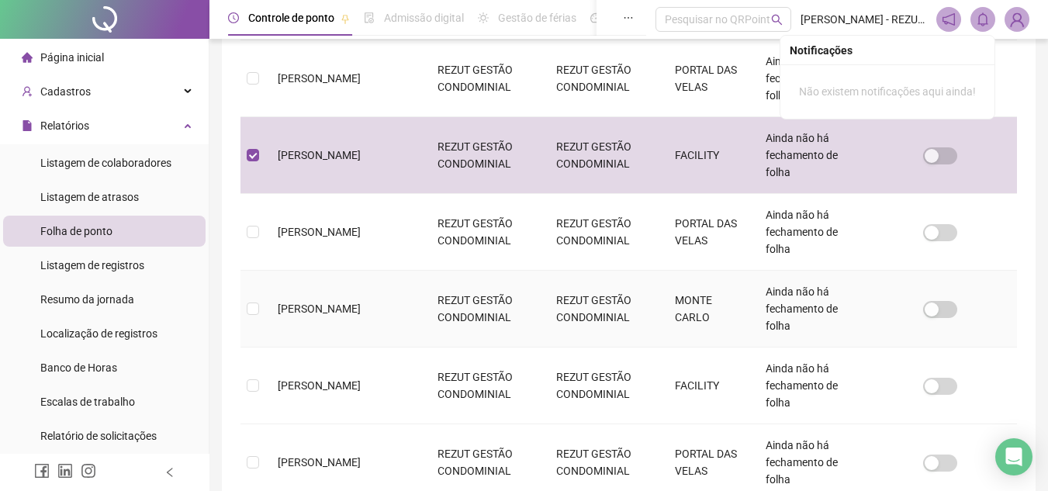
click at [639, 309] on td "REZUT GESTÃO CONDOMINIAL" at bounding box center [603, 309] width 119 height 77
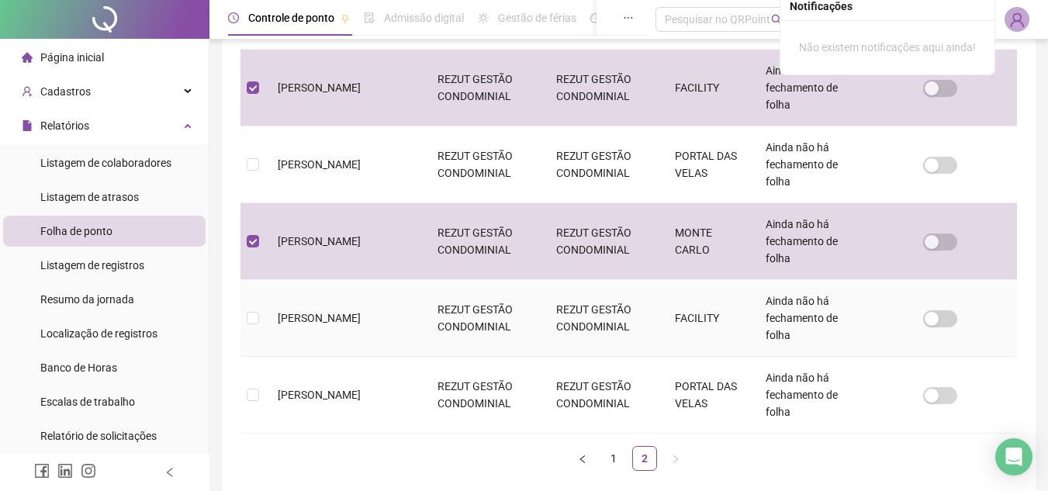
scroll to position [615, 0]
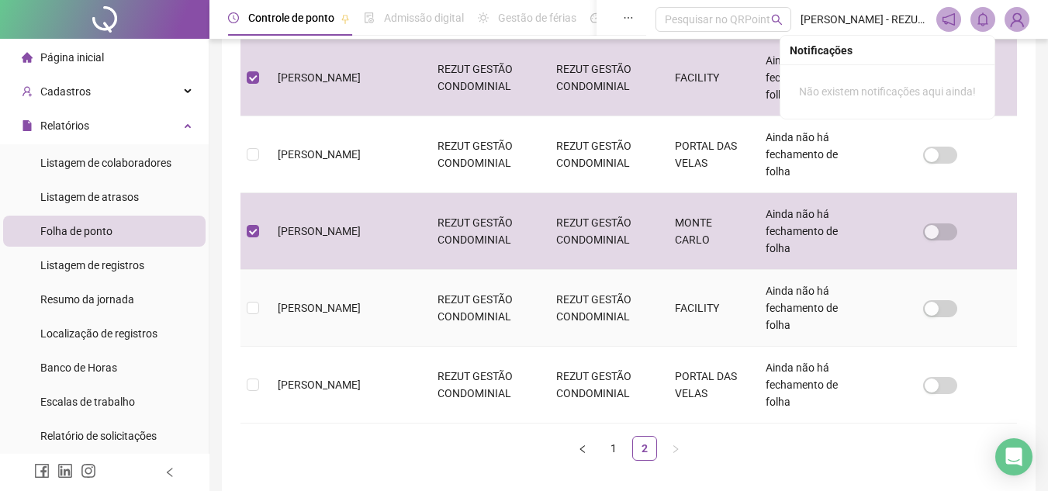
click at [684, 305] on td "FACILITY" at bounding box center [707, 308] width 91 height 77
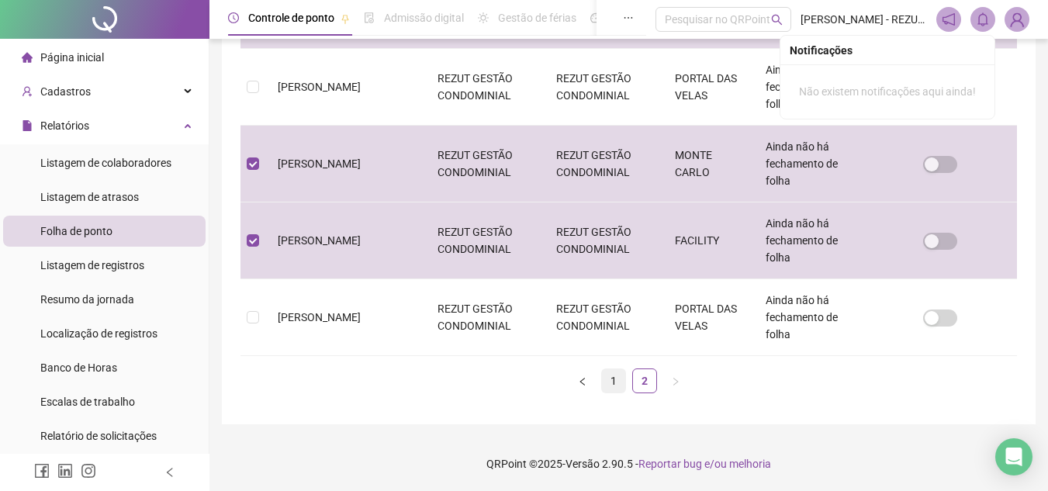
click at [621, 372] on link "1" at bounding box center [613, 380] width 23 height 23
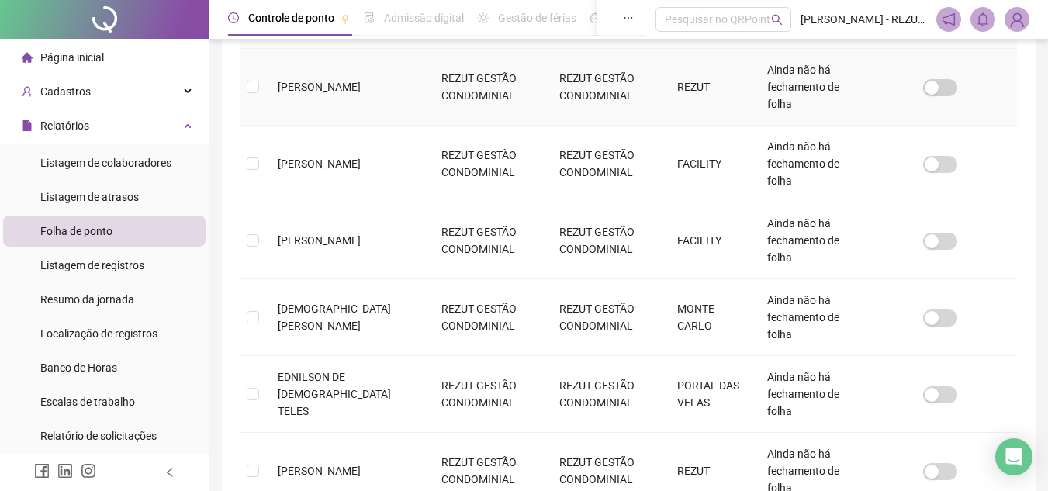
scroll to position [150, 0]
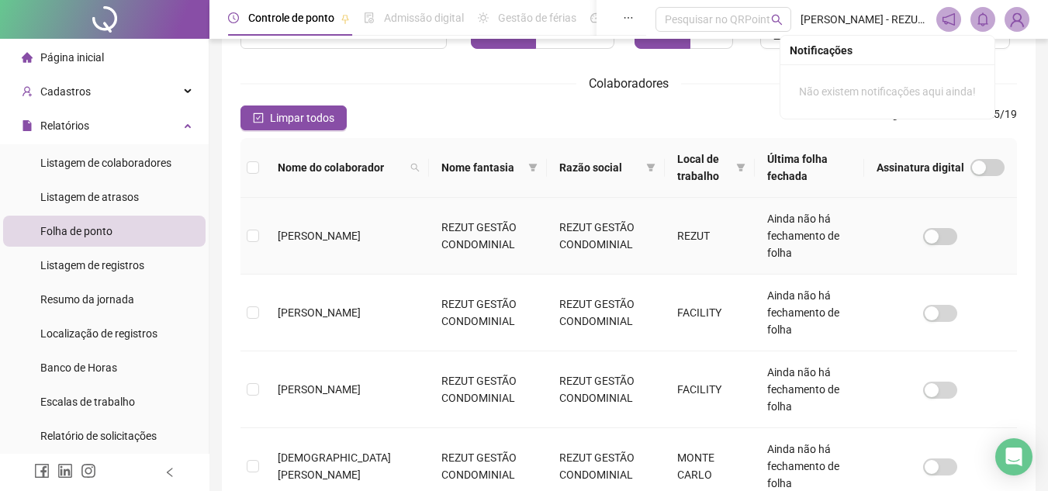
click at [677, 241] on td "REZUT" at bounding box center [710, 236] width 90 height 77
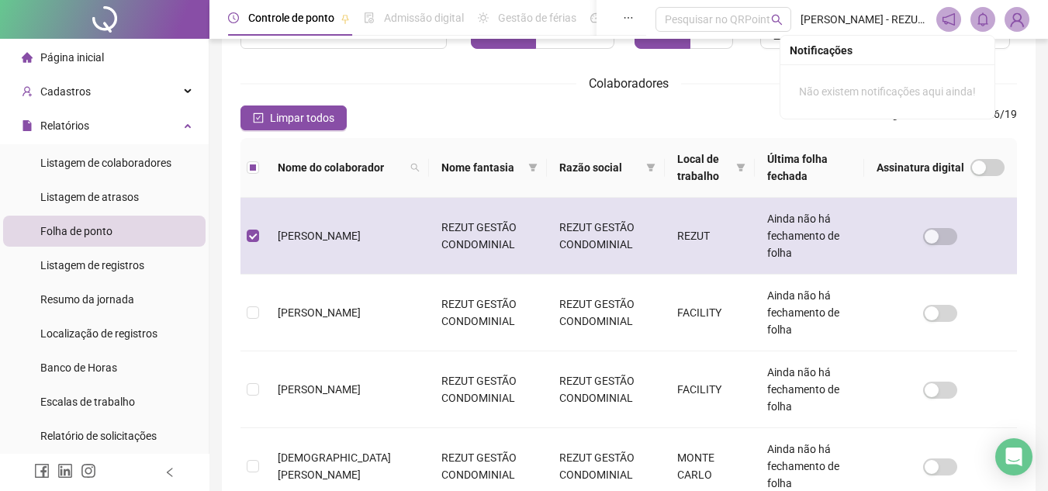
click at [685, 247] on td "REZUT" at bounding box center [710, 236] width 90 height 77
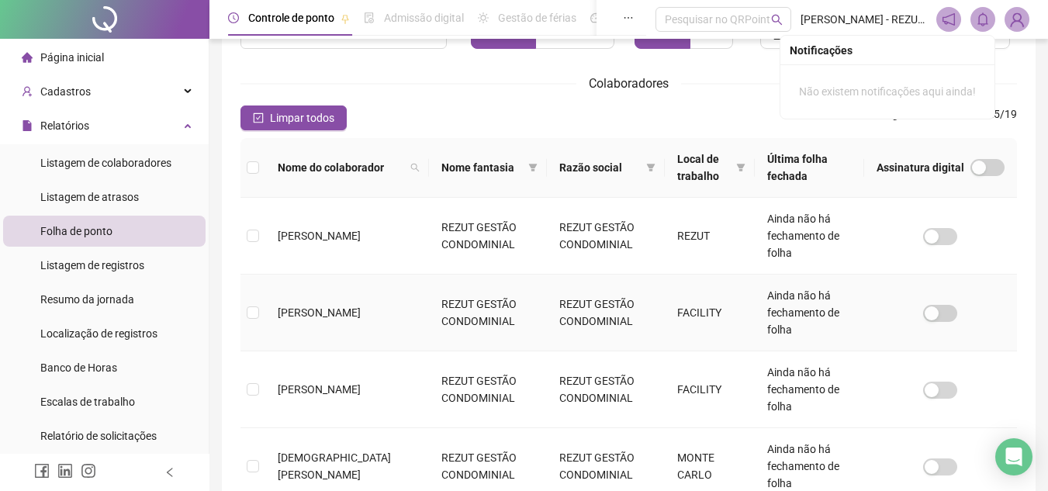
drag, startPoint x: 687, startPoint y: 314, endPoint x: 689, endPoint y: 382, distance: 68.3
click at [687, 316] on td "FACILITY" at bounding box center [710, 313] width 90 height 77
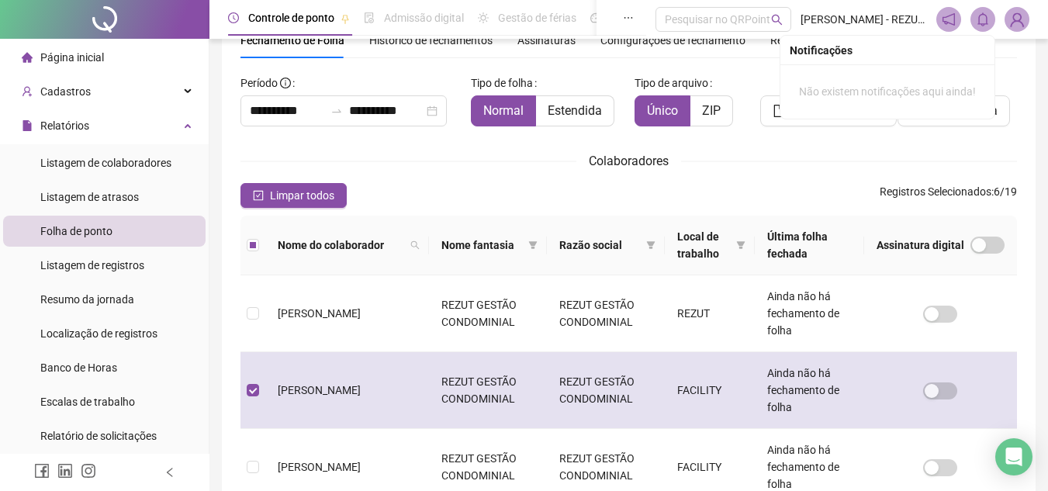
click at [685, 397] on td "FACILITY" at bounding box center [710, 390] width 90 height 77
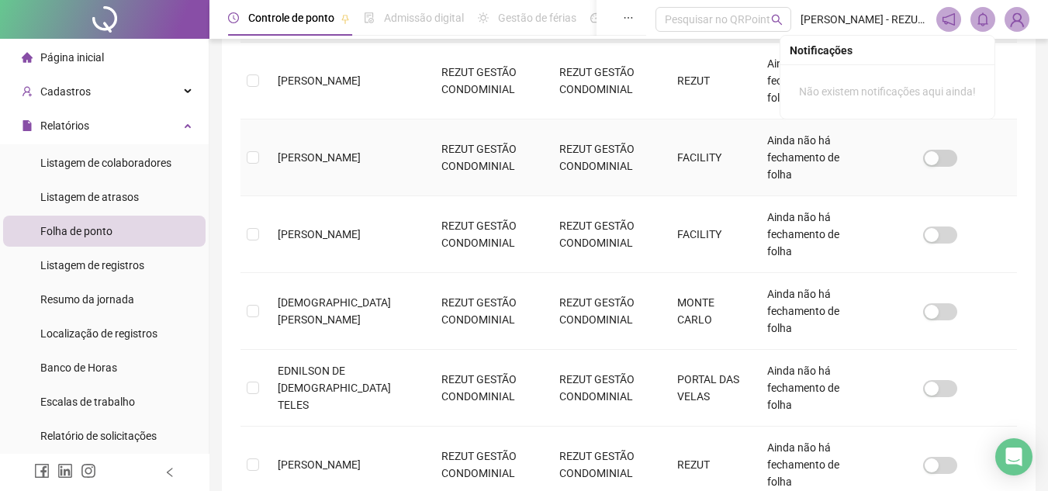
click at [694, 178] on td "FACILITY" at bounding box center [710, 157] width 90 height 77
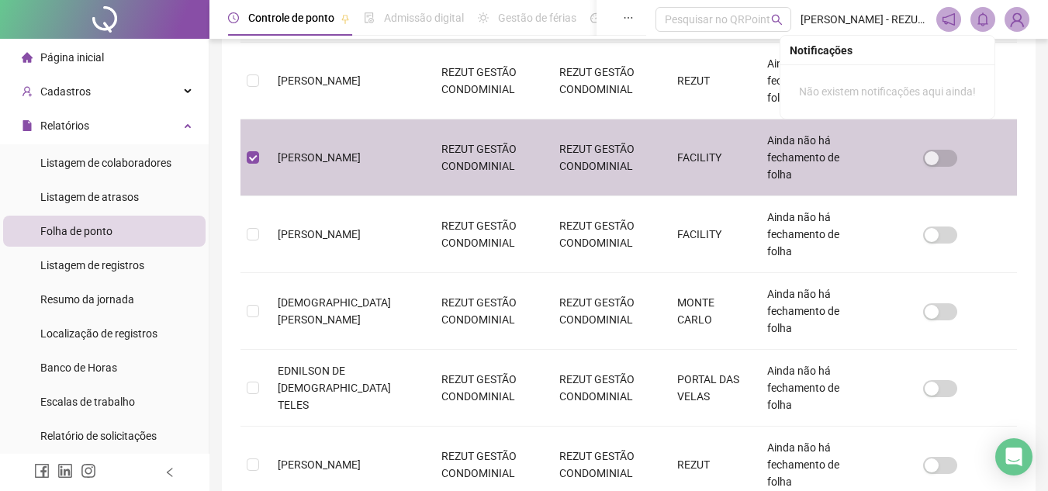
scroll to position [72, 0]
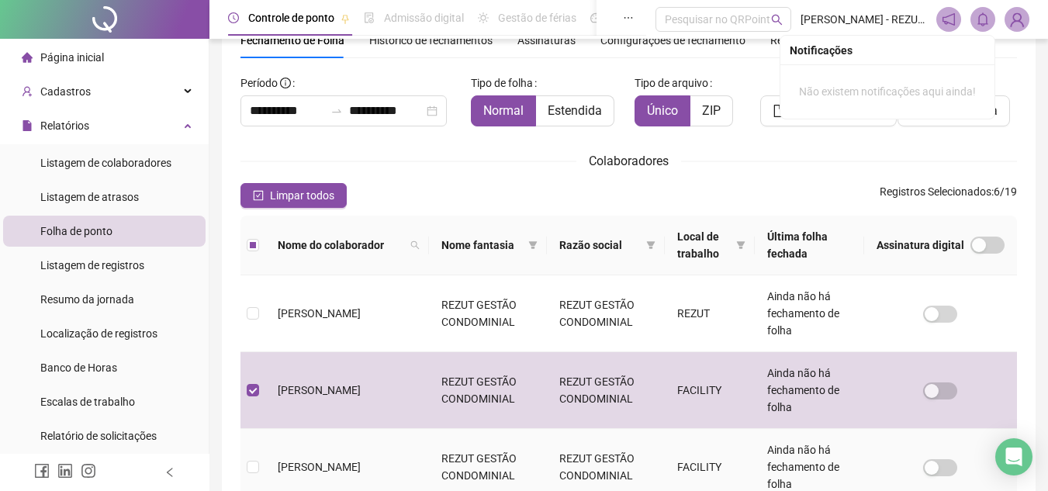
click at [687, 449] on td "FACILITY" at bounding box center [710, 467] width 90 height 77
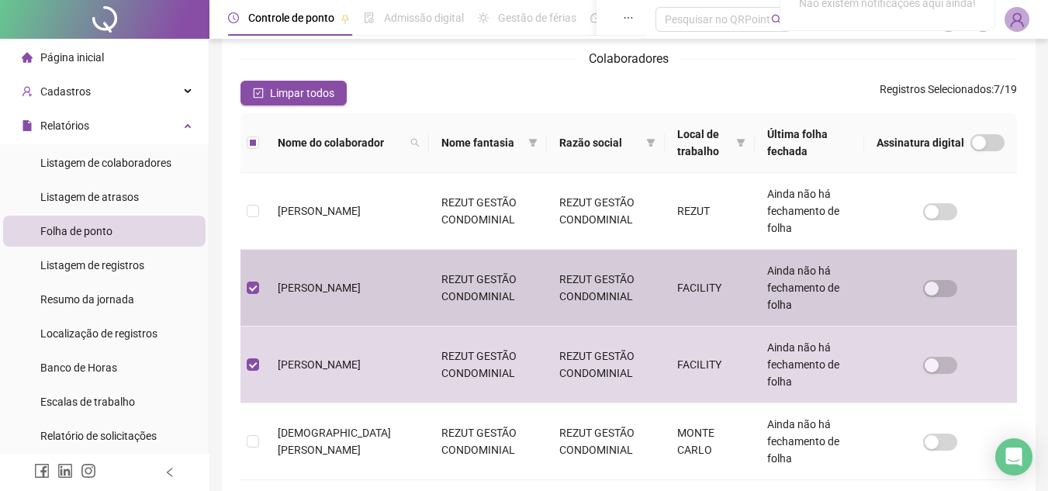
scroll to position [382, 0]
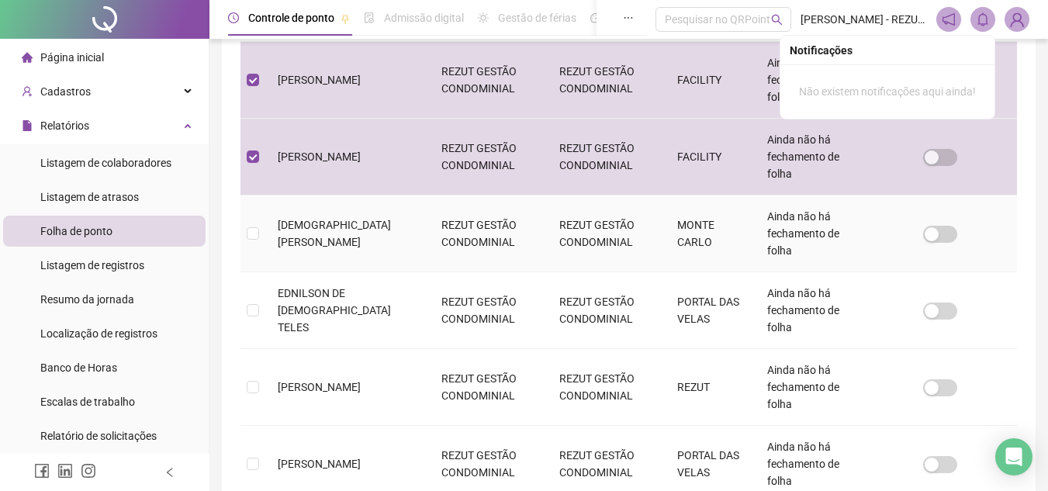
click at [665, 244] on td "MONTE CARLO" at bounding box center [710, 233] width 90 height 77
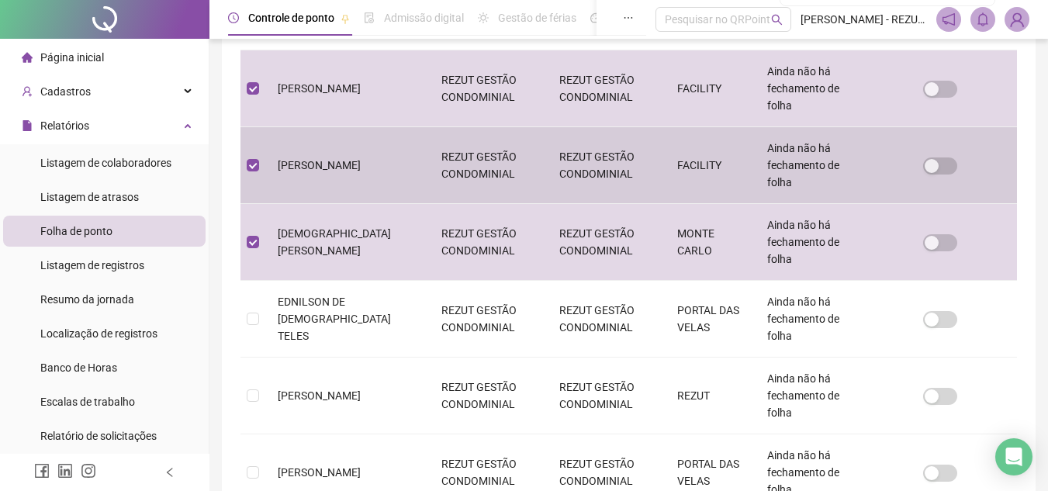
scroll to position [460, 0]
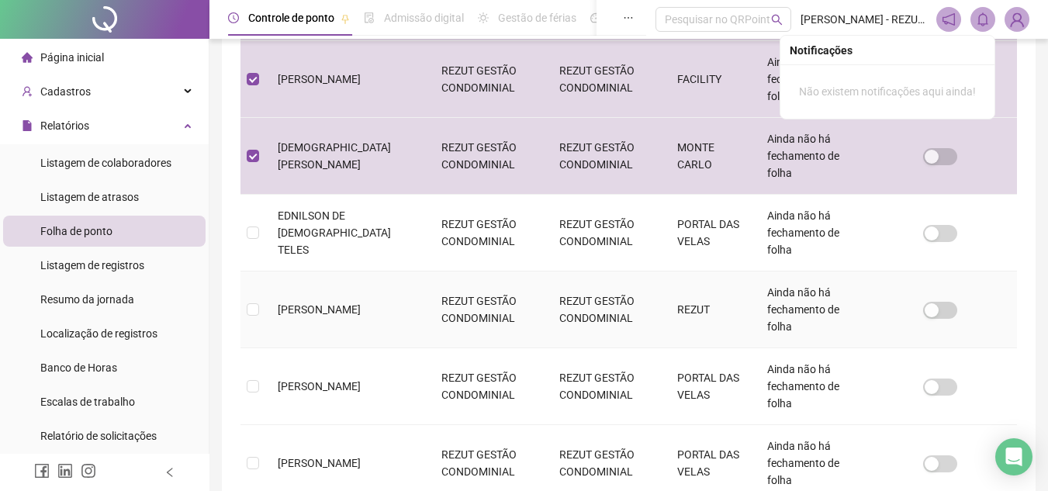
click at [672, 311] on td "REZUT" at bounding box center [710, 309] width 90 height 77
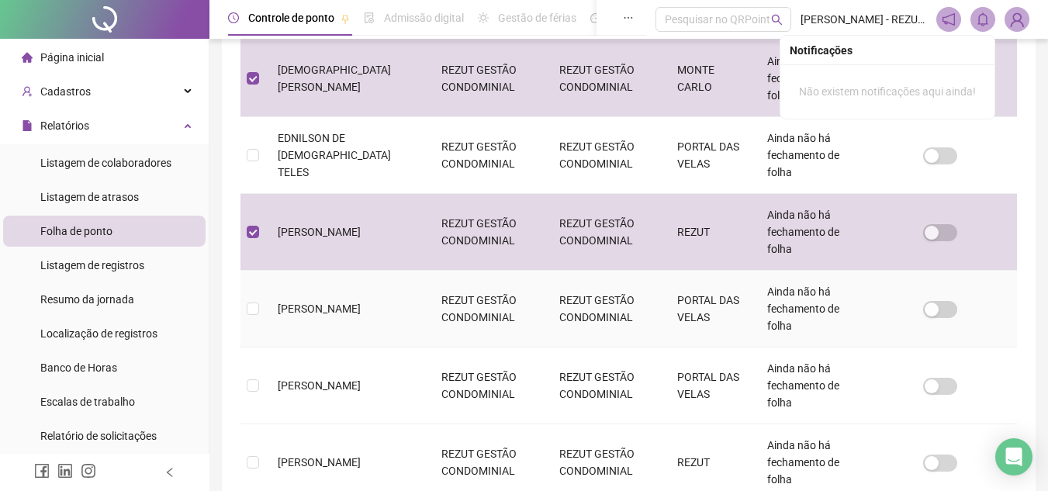
click at [665, 318] on td "PORTAL DAS VELAS" at bounding box center [710, 309] width 90 height 77
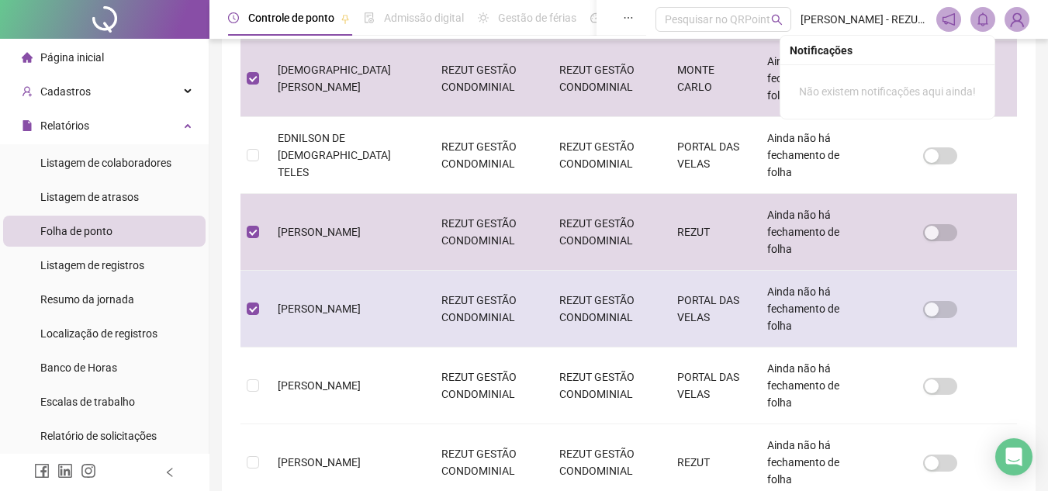
click at [654, 317] on td "REZUT GESTÃO CONDOMINIAL" at bounding box center [606, 309] width 118 height 77
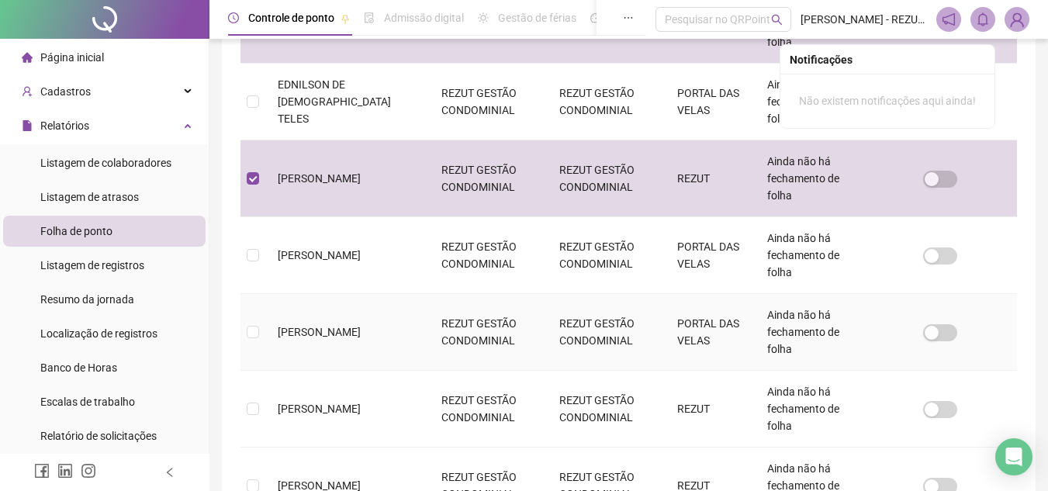
scroll to position [615, 0]
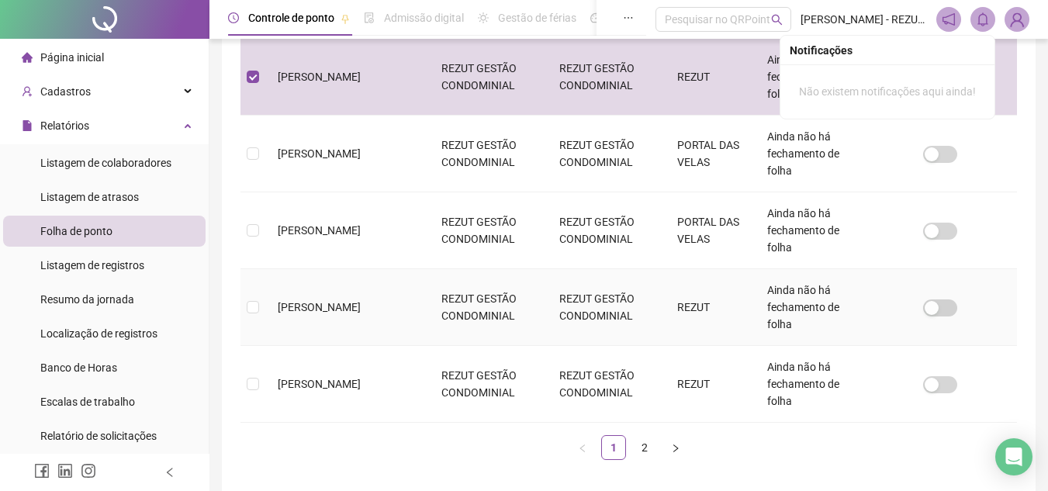
click at [669, 316] on td "REZUT" at bounding box center [710, 307] width 90 height 77
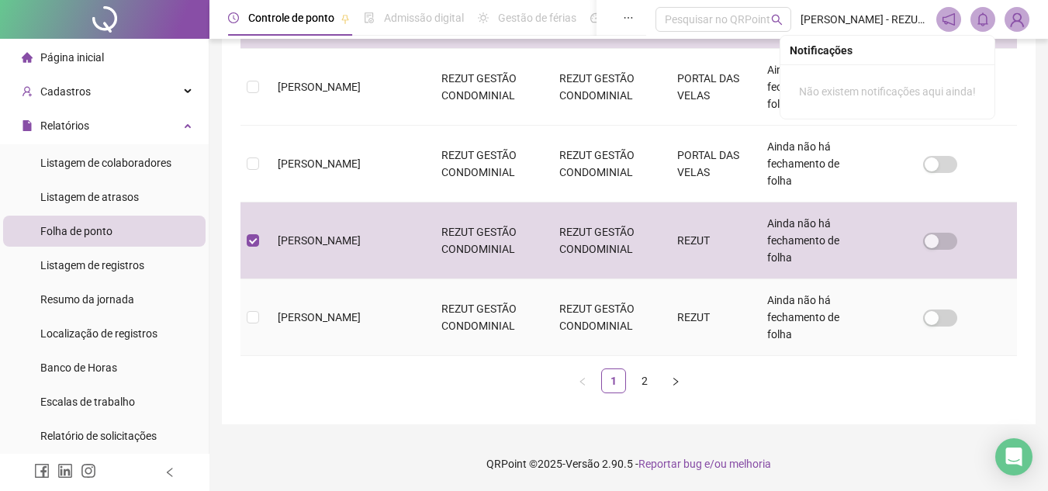
click at [692, 329] on td "REZUT" at bounding box center [710, 317] width 90 height 77
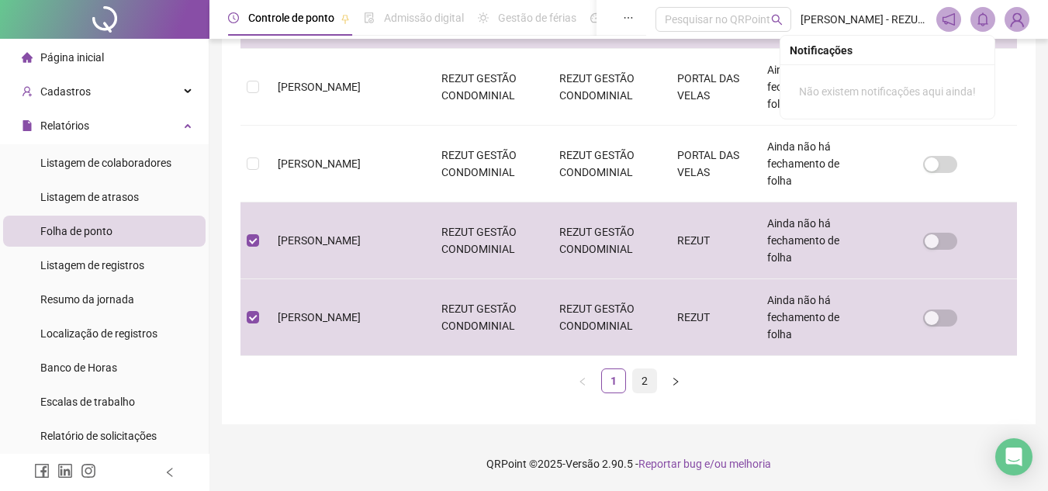
click at [645, 384] on link "2" at bounding box center [644, 380] width 23 height 23
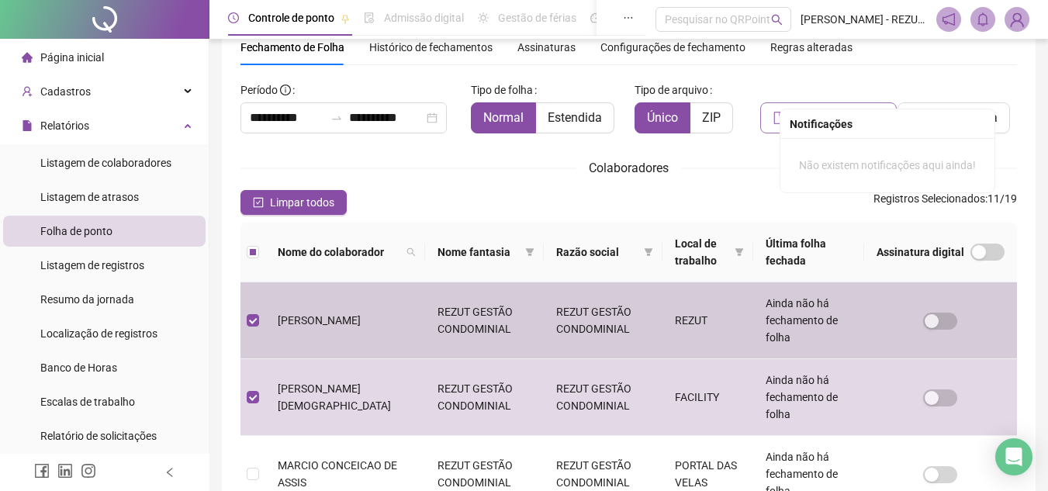
scroll to position [0, 0]
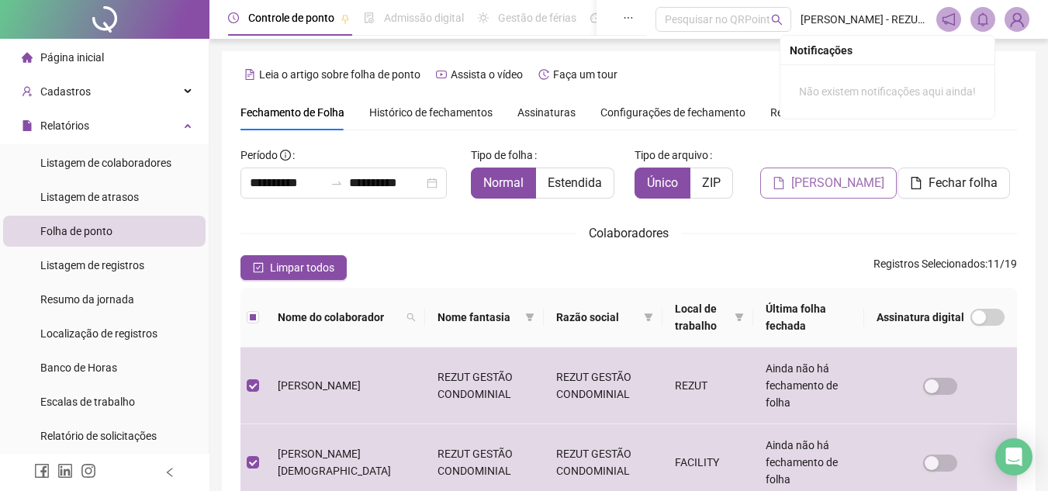
click at [827, 186] on span "[PERSON_NAME]" at bounding box center [837, 183] width 93 height 19
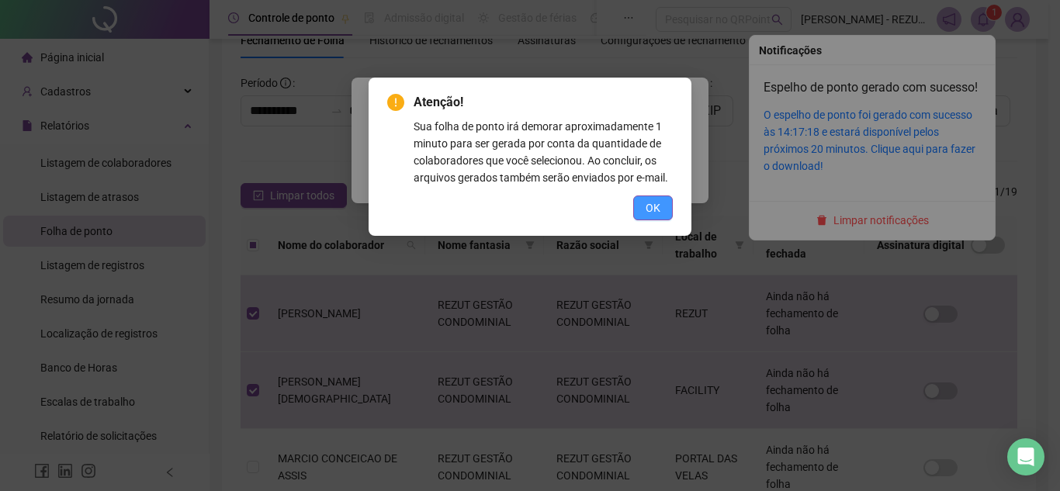
click at [665, 210] on button "OK" at bounding box center [653, 207] width 40 height 25
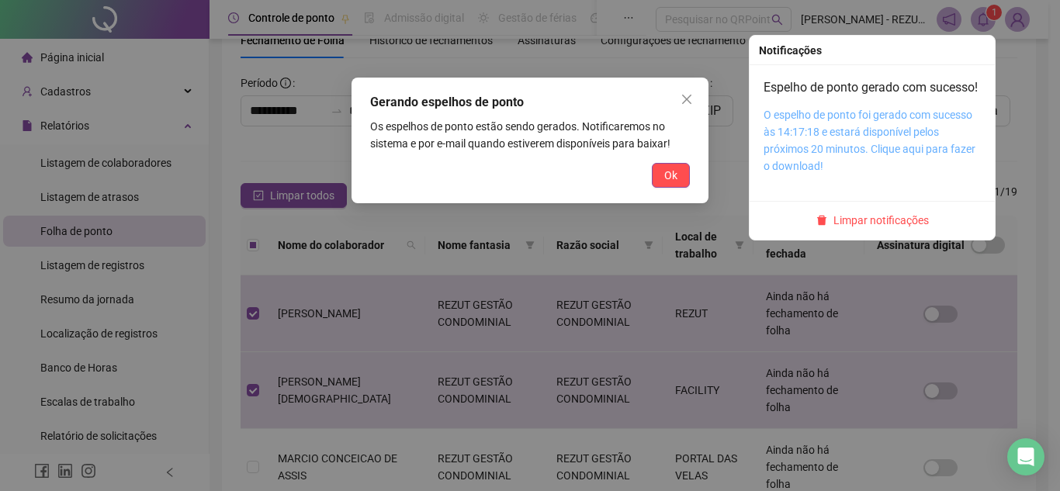
click at [852, 129] on link "O espelho de ponto foi gerado com sucesso às 14:17:18 e estará disponível pelos…" at bounding box center [869, 141] width 212 height 64
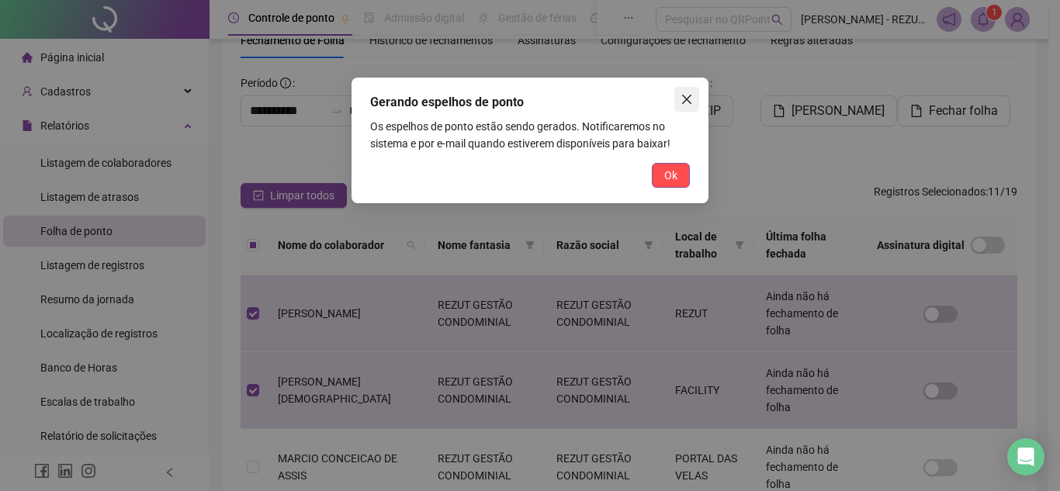
click at [693, 95] on span "Close" at bounding box center [686, 99] width 25 height 12
